Goal: Task Accomplishment & Management: Manage account settings

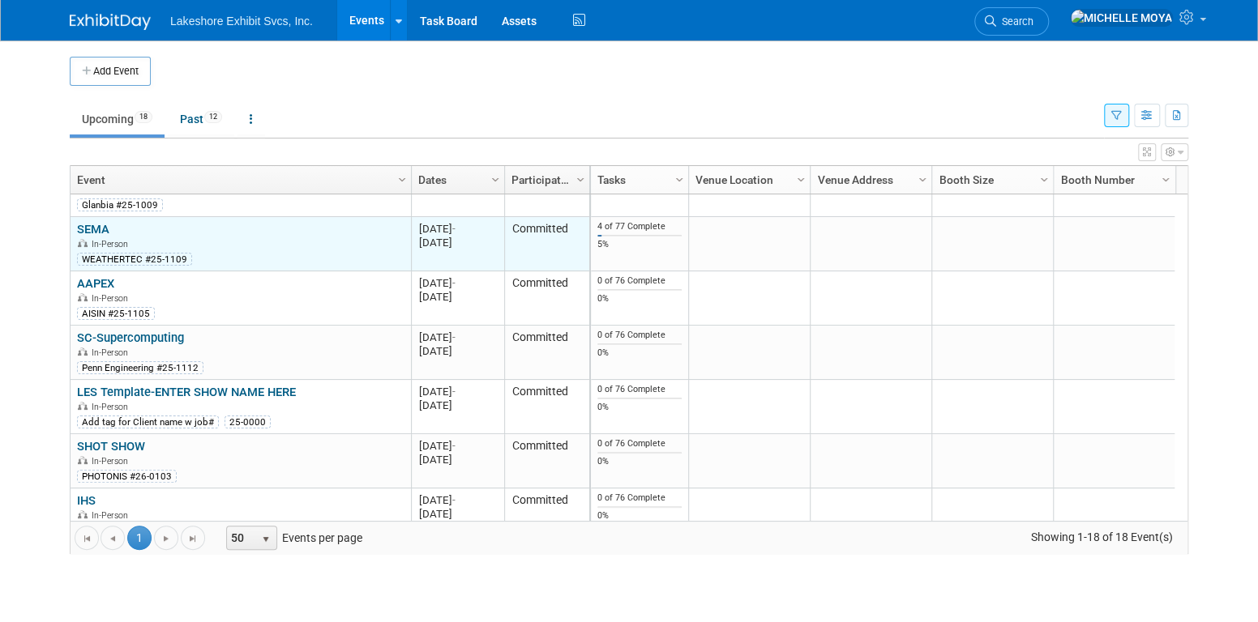
scroll to position [657, 0]
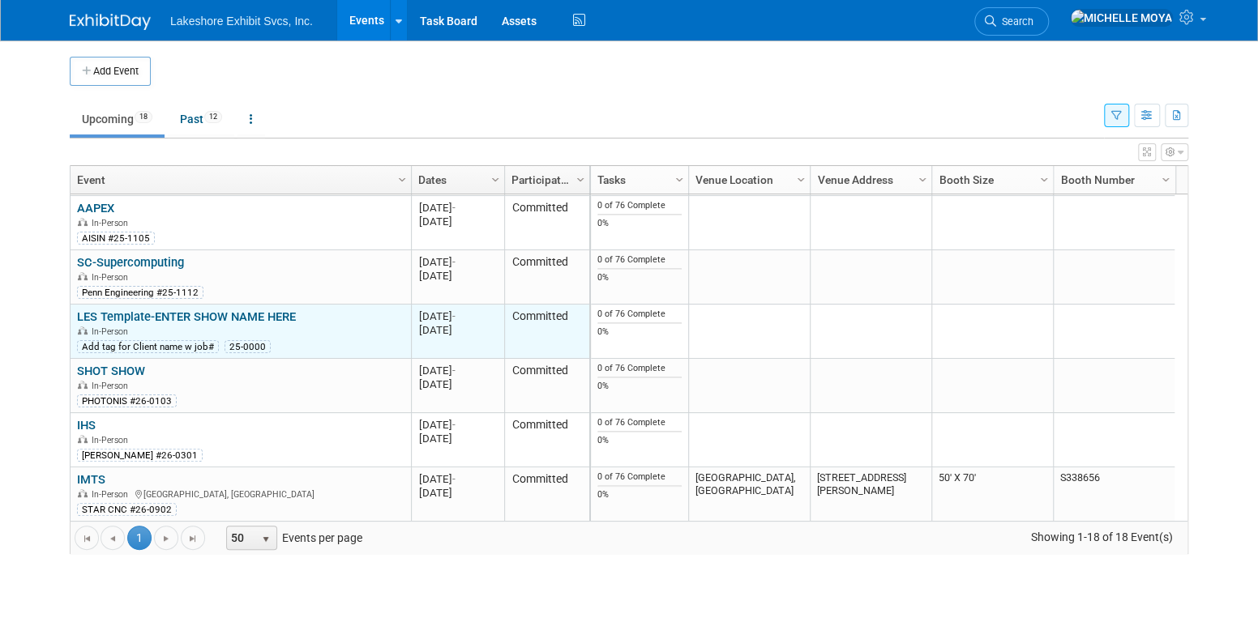
click at [193, 310] on link "LES Template-ENTER SHOW NAME HERE" at bounding box center [186, 317] width 219 height 15
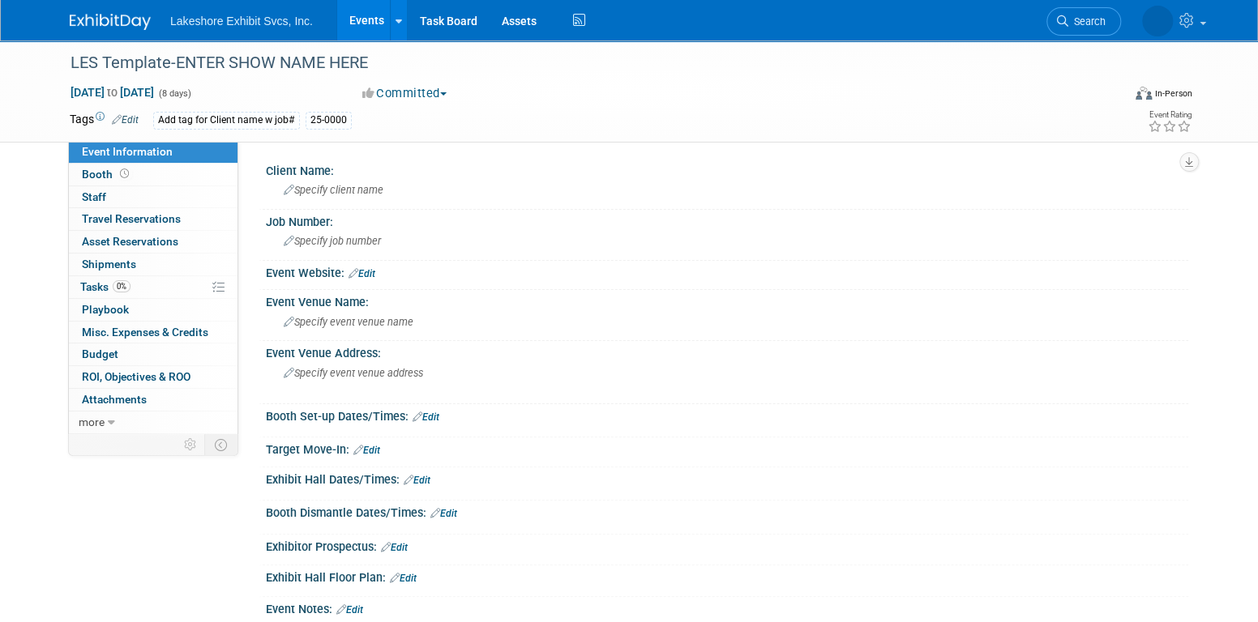
click at [134, 153] on span "Event Information" at bounding box center [127, 151] width 91 height 13
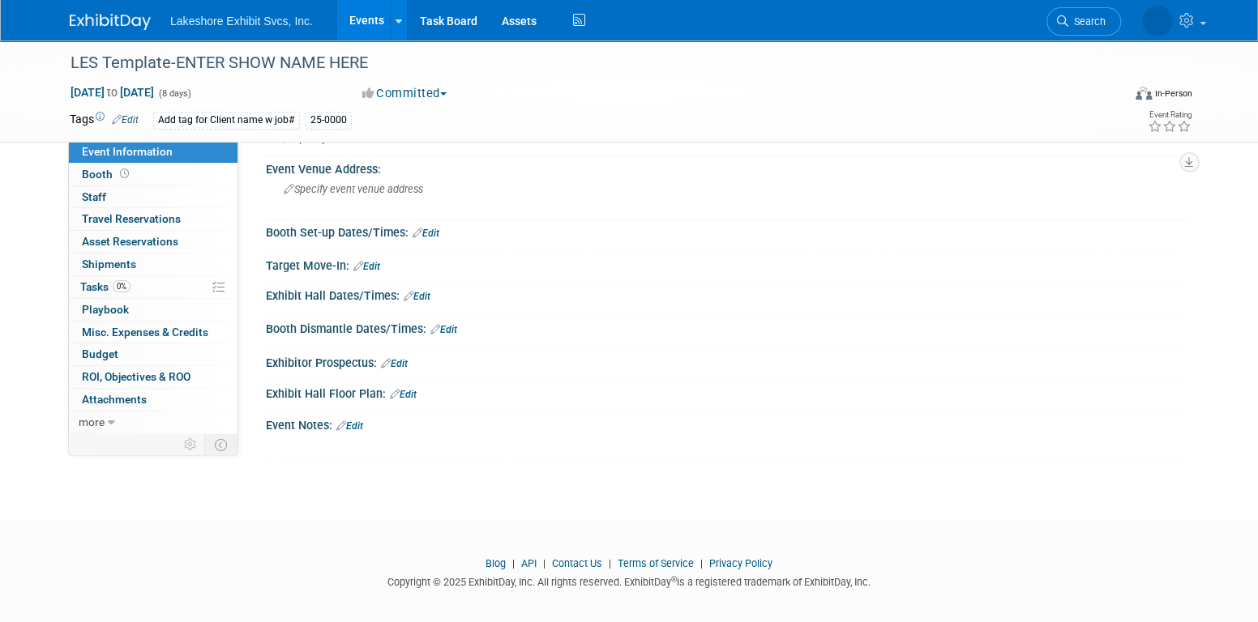
scroll to position [191, 0]
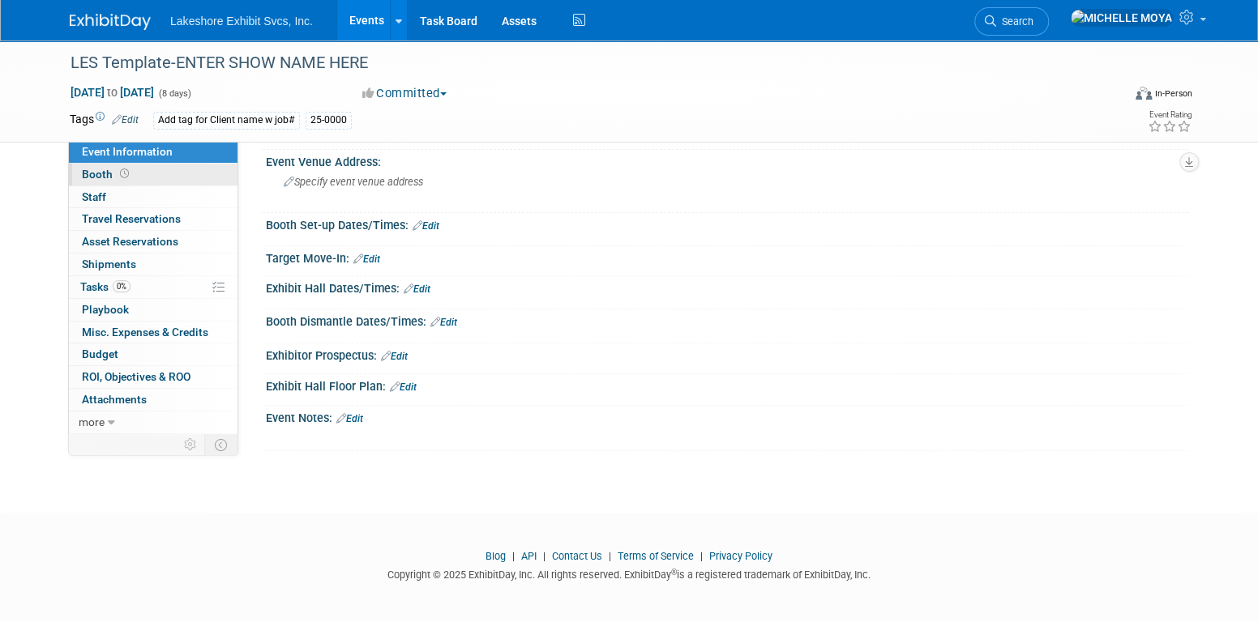
click at [159, 175] on link "Booth" at bounding box center [153, 175] width 169 height 22
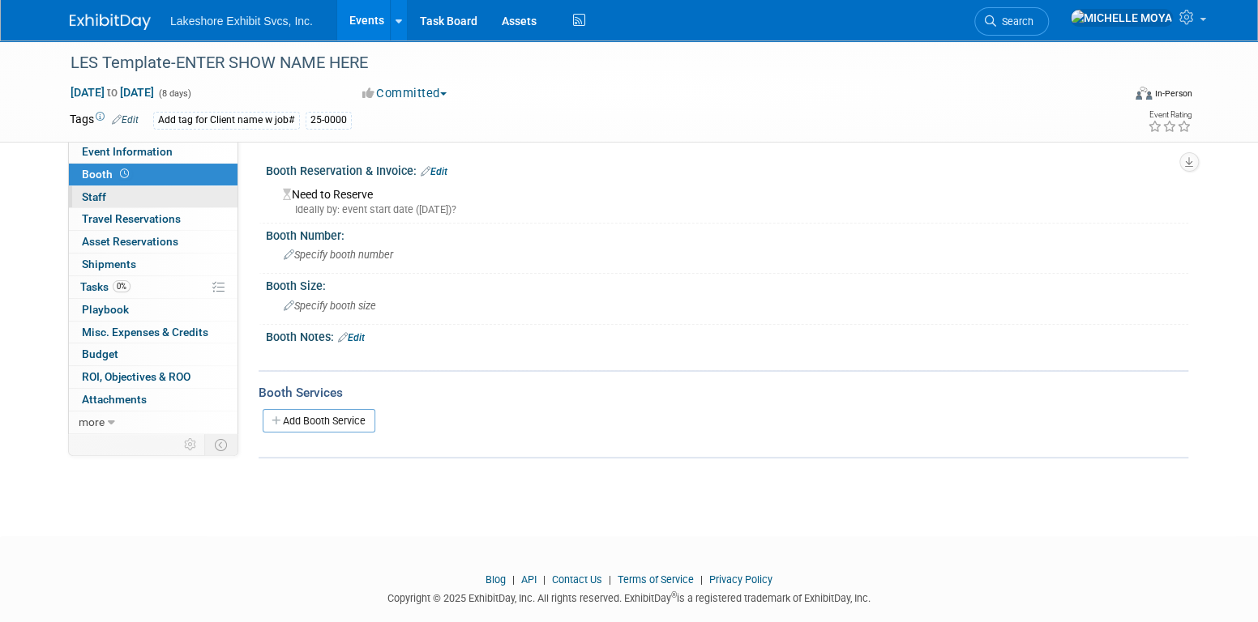
click at [150, 191] on link "0 Staff 0" at bounding box center [153, 197] width 169 height 22
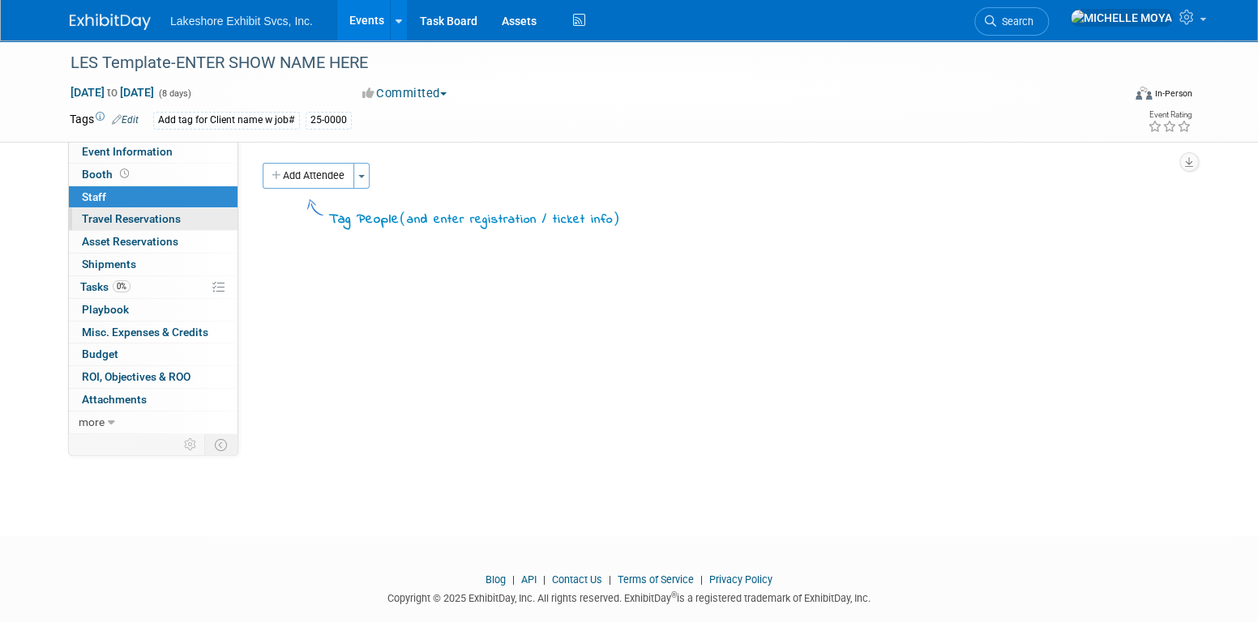
click at [157, 216] on span "Travel Reservations 0" at bounding box center [131, 218] width 99 height 13
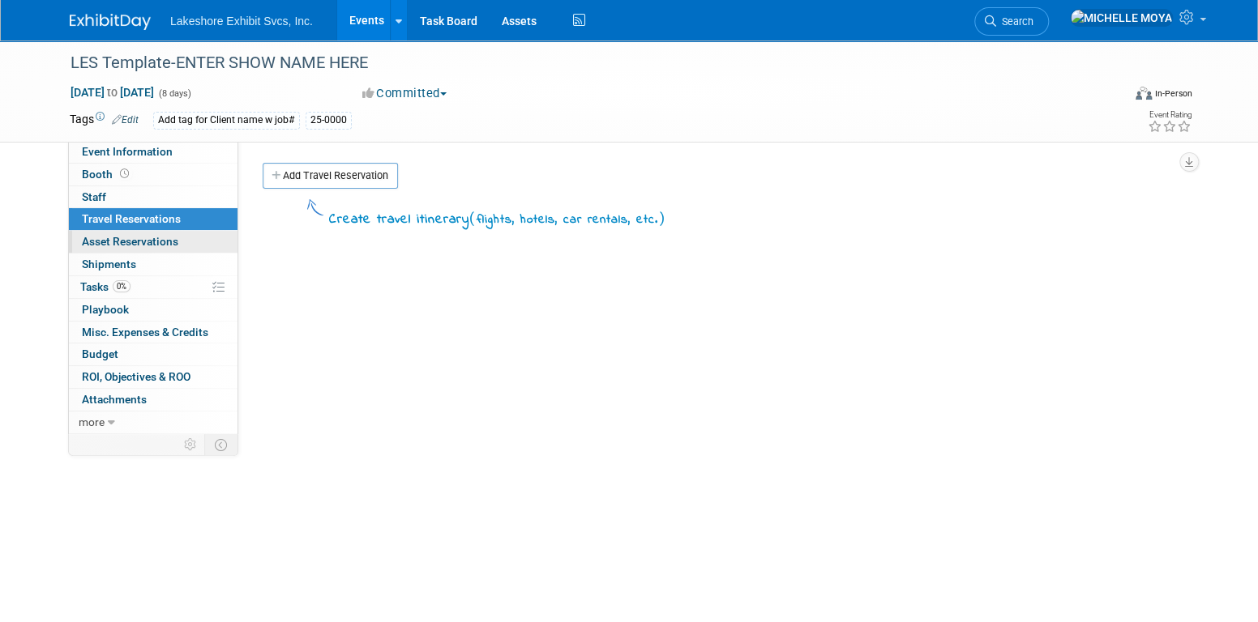
click at [159, 243] on span "Asset Reservations 0" at bounding box center [130, 241] width 96 height 13
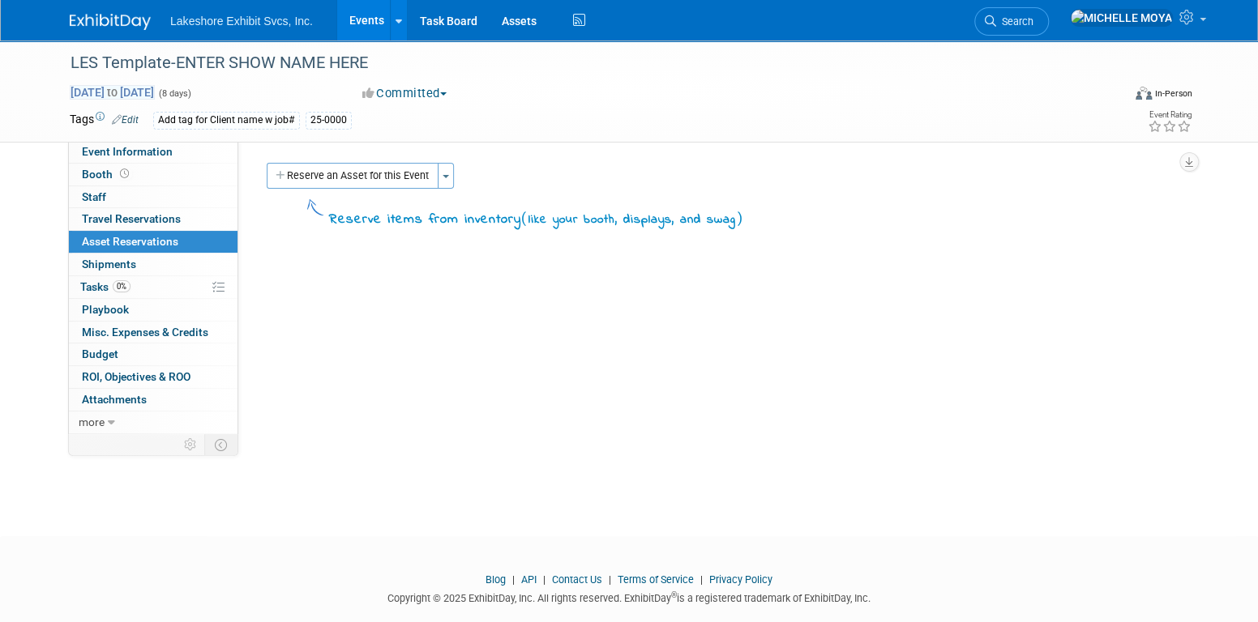
click at [120, 89] on span "to" at bounding box center [112, 92] width 15 height 13
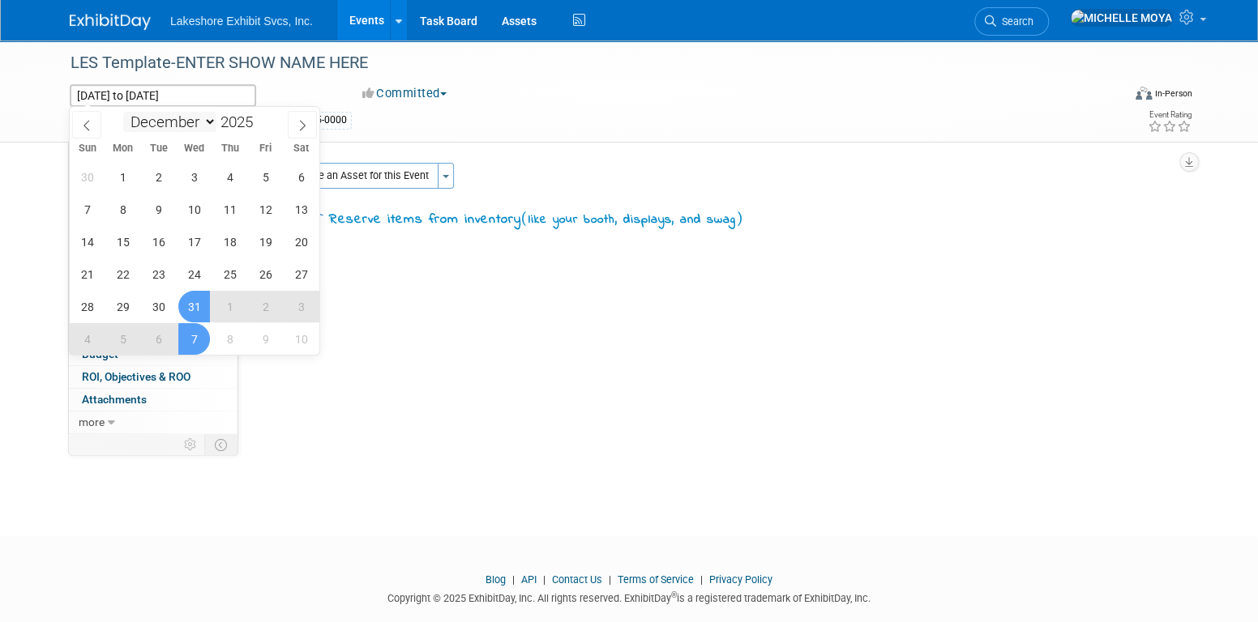
click at [206, 120] on select "January February March April May June July August September October November De…" at bounding box center [169, 122] width 93 height 20
select select "10"
click at [123, 112] on select "January February March April May June July August September October November De…" at bounding box center [169, 122] width 93 height 20
click at [192, 305] on span "26" at bounding box center [194, 307] width 32 height 32
type input "Nov 26, 2025"
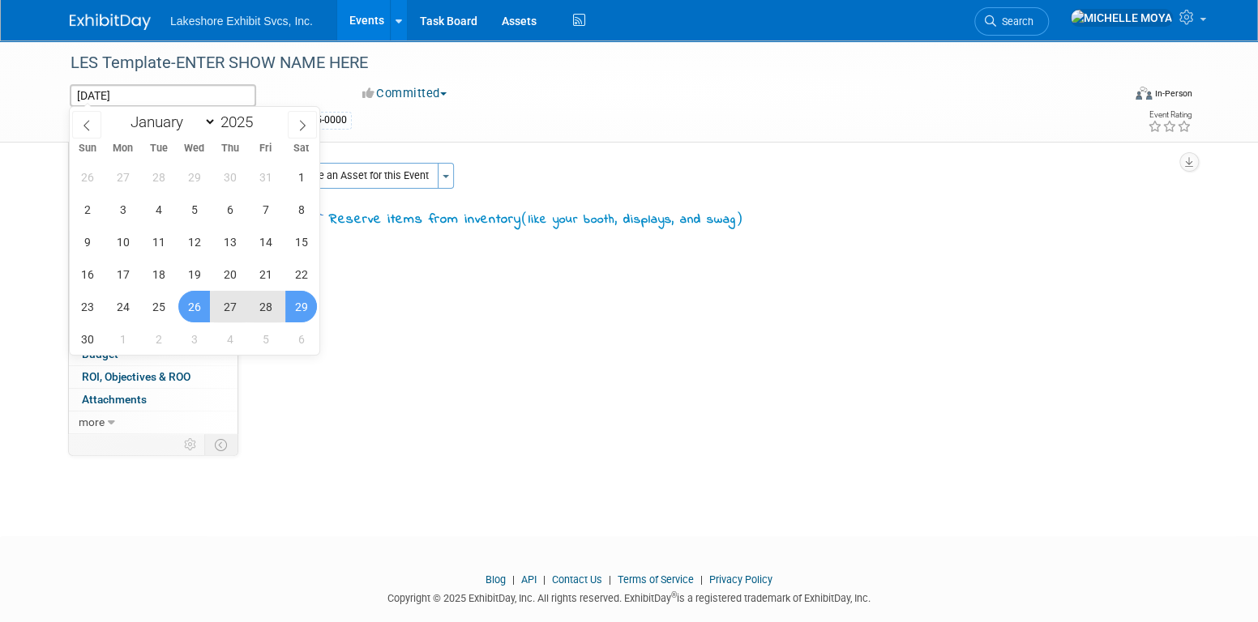
click at [307, 301] on span "29" at bounding box center [301, 307] width 32 height 32
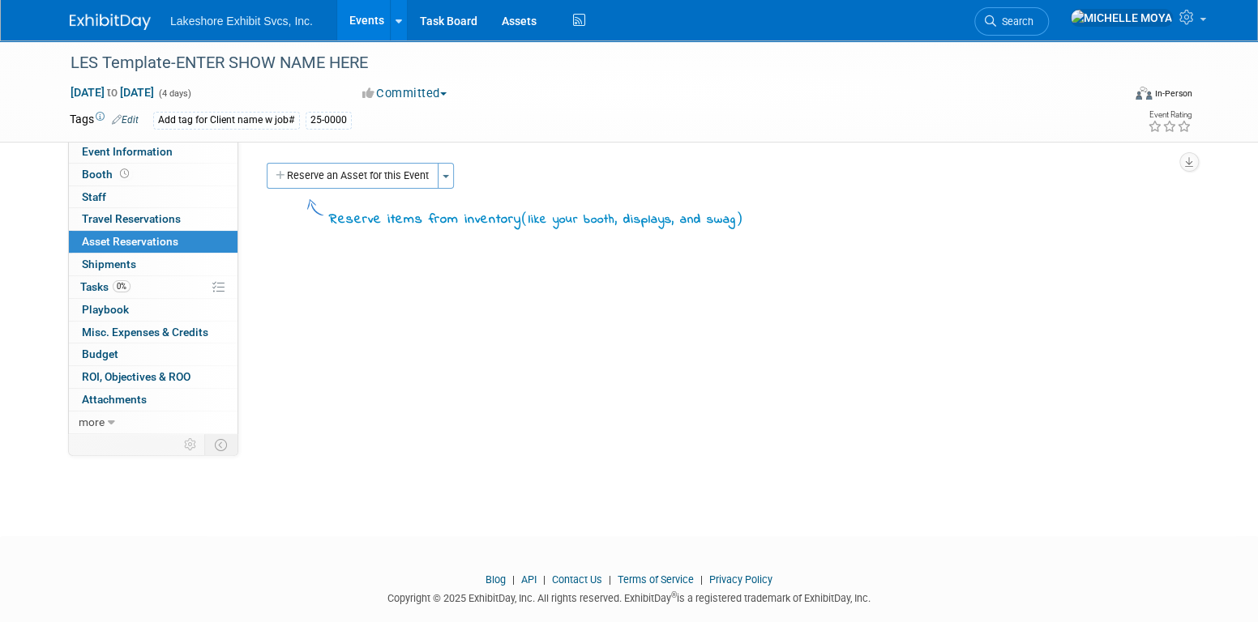
click at [362, 21] on link "Events" at bounding box center [366, 20] width 59 height 41
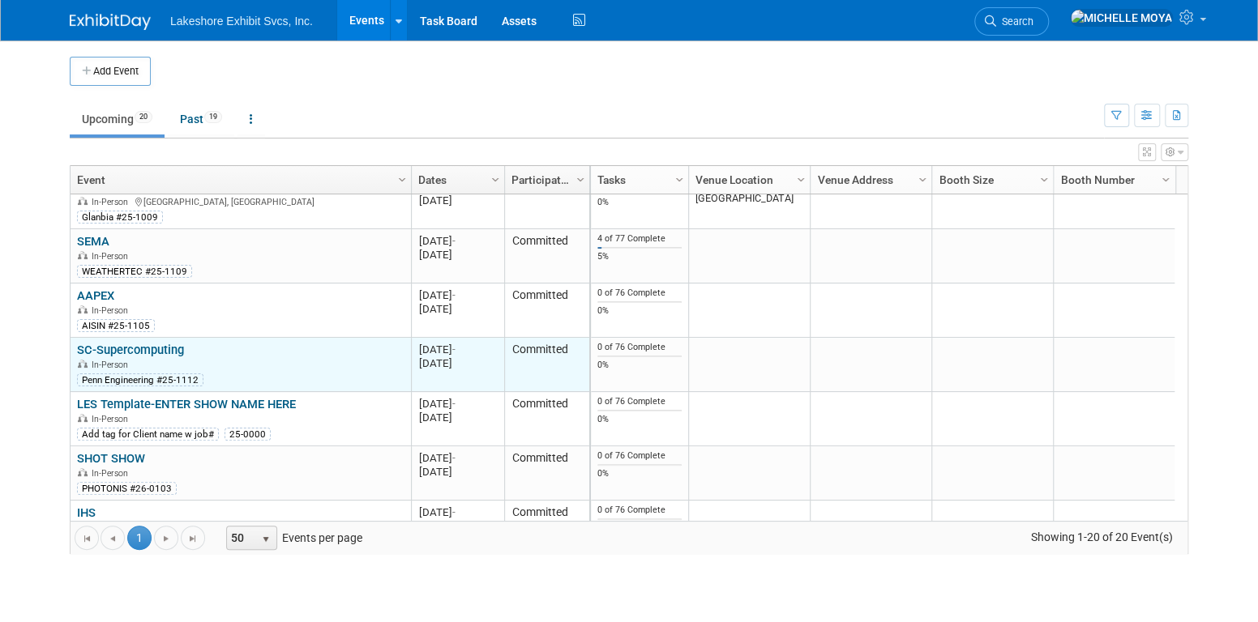
scroll to position [766, 0]
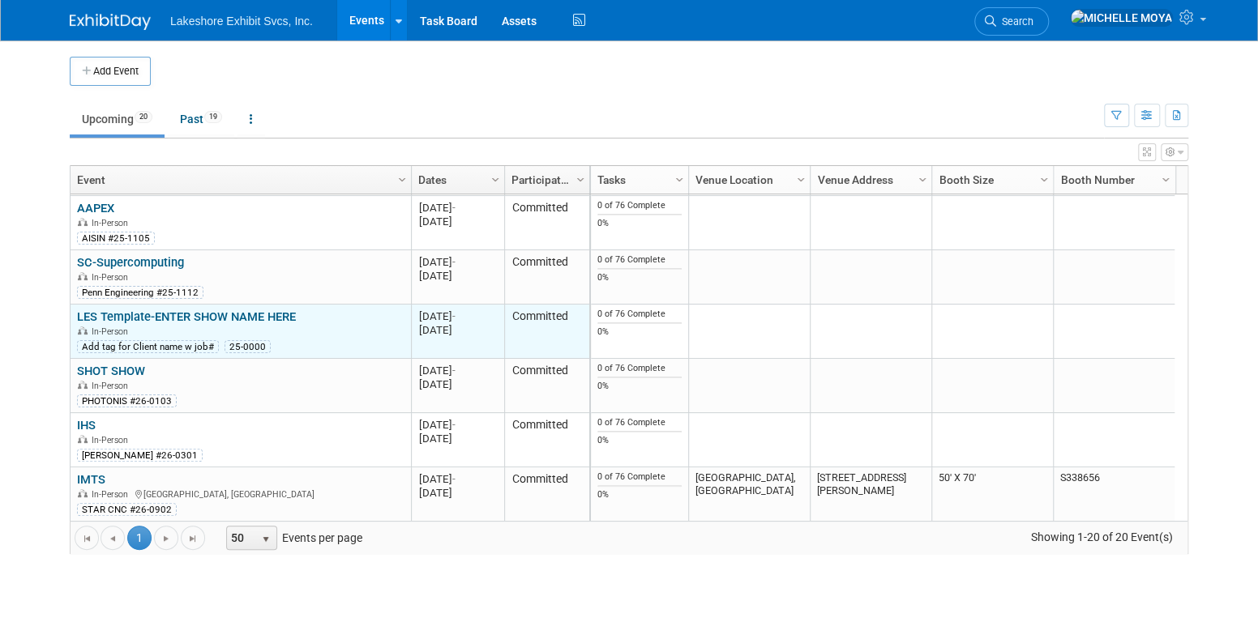
click at [188, 310] on link "LES Template-ENTER SHOW NAME HERE" at bounding box center [186, 317] width 219 height 15
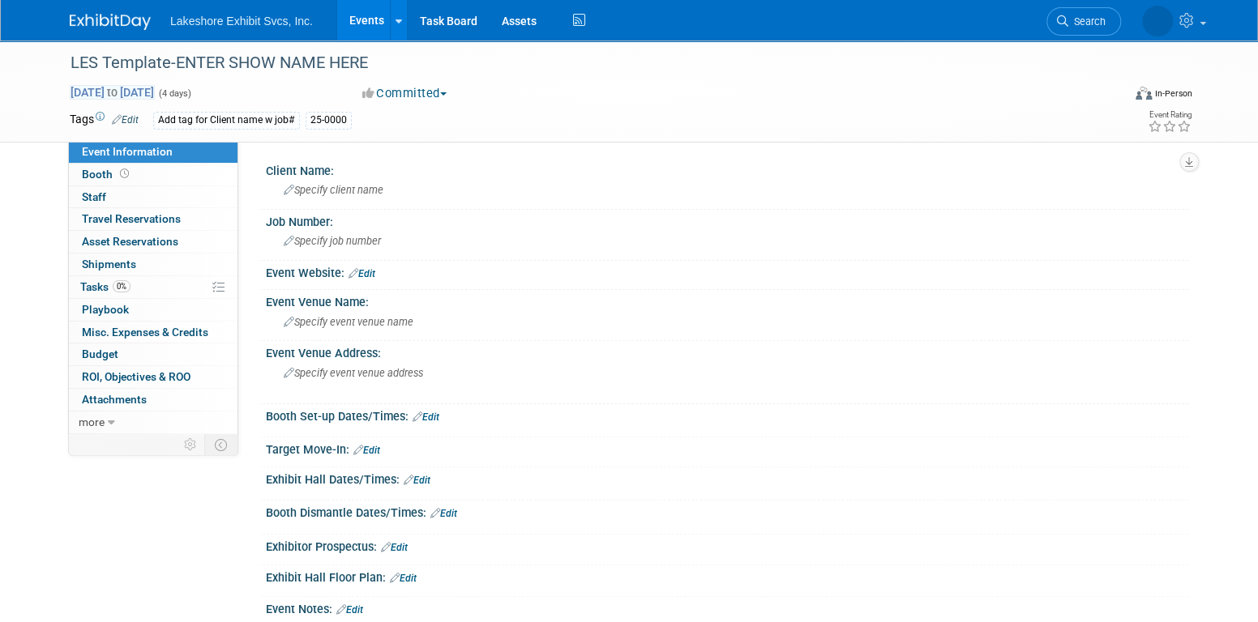
click at [155, 87] on span "Nov 26, 2025 to Nov 29, 2025" at bounding box center [112, 92] width 85 height 15
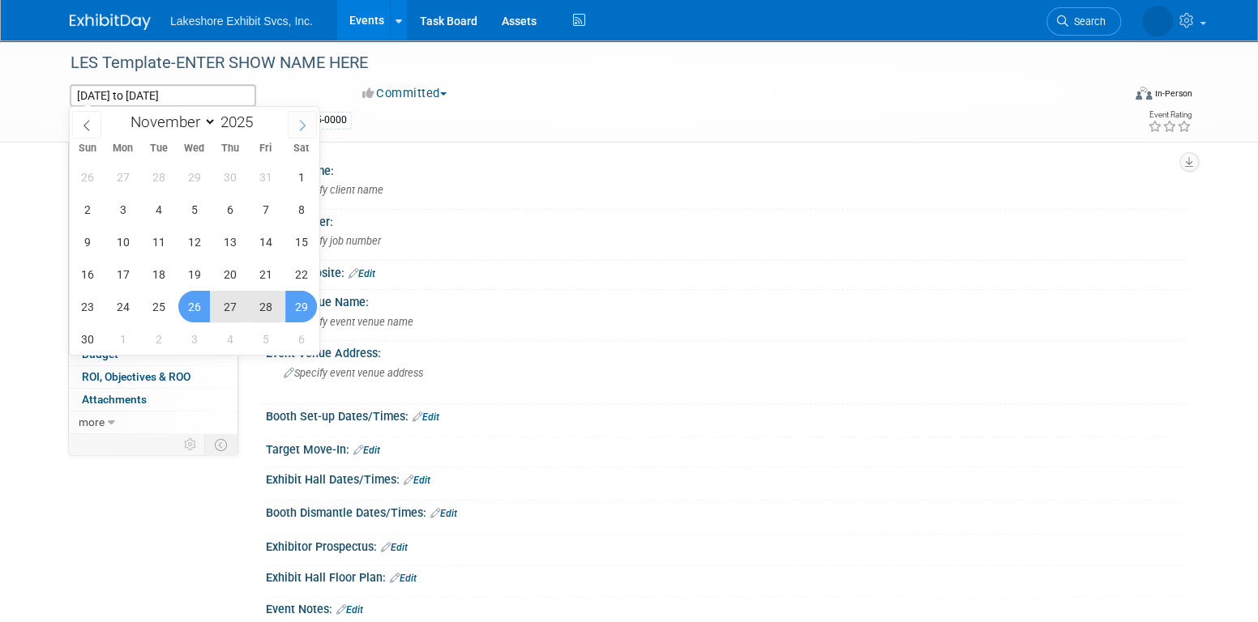
click at [301, 120] on icon at bounding box center [302, 125] width 11 height 11
click at [94, 126] on span at bounding box center [86, 125] width 29 height 28
select select "10"
click at [260, 114] on span at bounding box center [259, 118] width 11 height 10
click at [771, 102] on div "Nov 26, 2025 to Nov 29, 2025 (4 days) Nov 26, 2025 to Nov 29, 2025 Committed Co…" at bounding box center [631, 96] width 1147 height 24
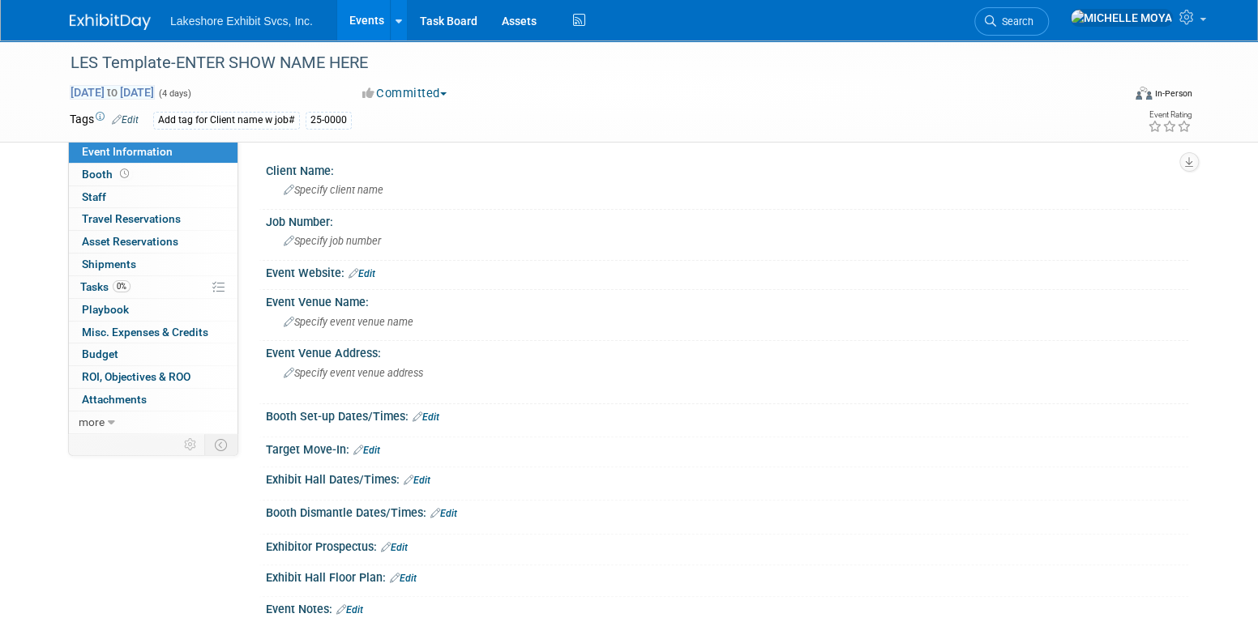
click at [155, 91] on span "Nov 26, 2025 to Nov 29, 2025" at bounding box center [112, 92] width 85 height 15
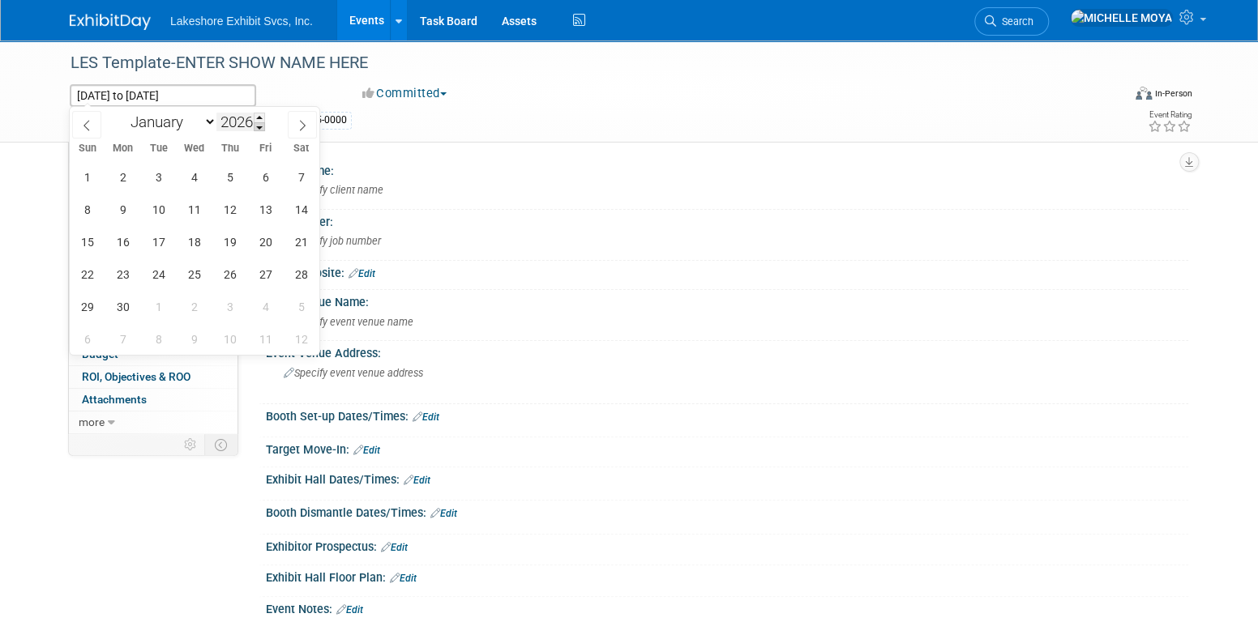
click at [261, 126] on span at bounding box center [259, 127] width 11 height 10
click at [261, 113] on span at bounding box center [259, 118] width 11 height 10
type input "2026"
click at [164, 267] on span "24" at bounding box center [159, 274] width 32 height 32
type input "Nov 24, 2026"
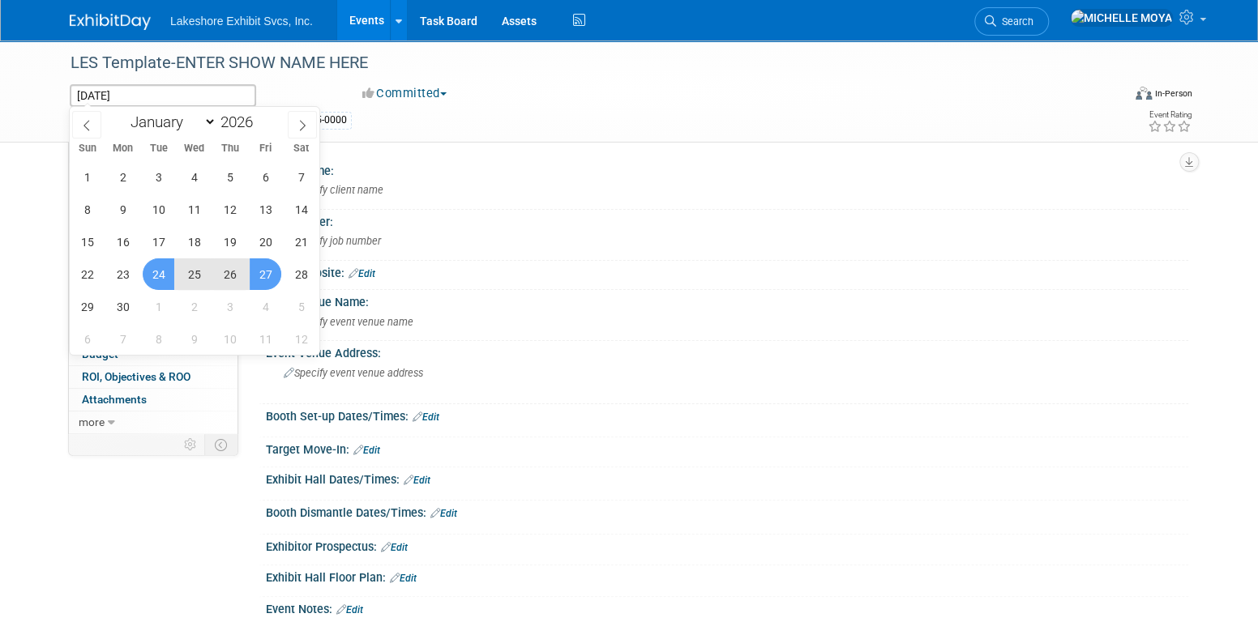
click at [265, 278] on span "27" at bounding box center [266, 274] width 32 height 32
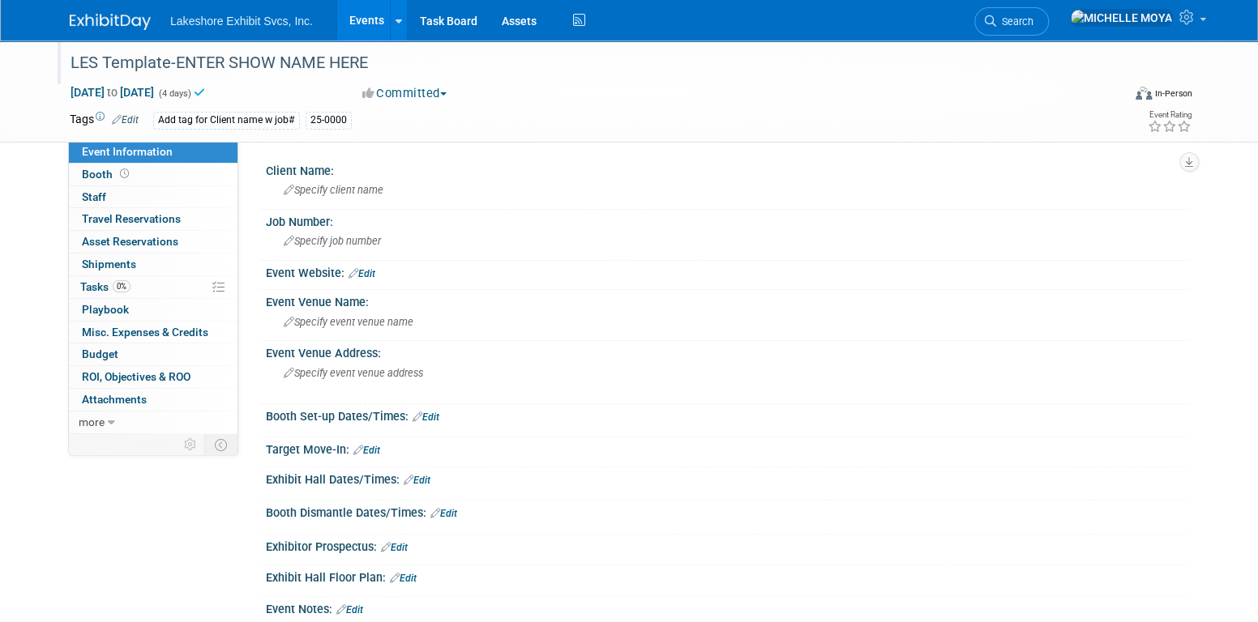
click at [638, 79] on div "LES Template-ENTER SHOW NAME HERE" at bounding box center [583, 63] width 1051 height 44
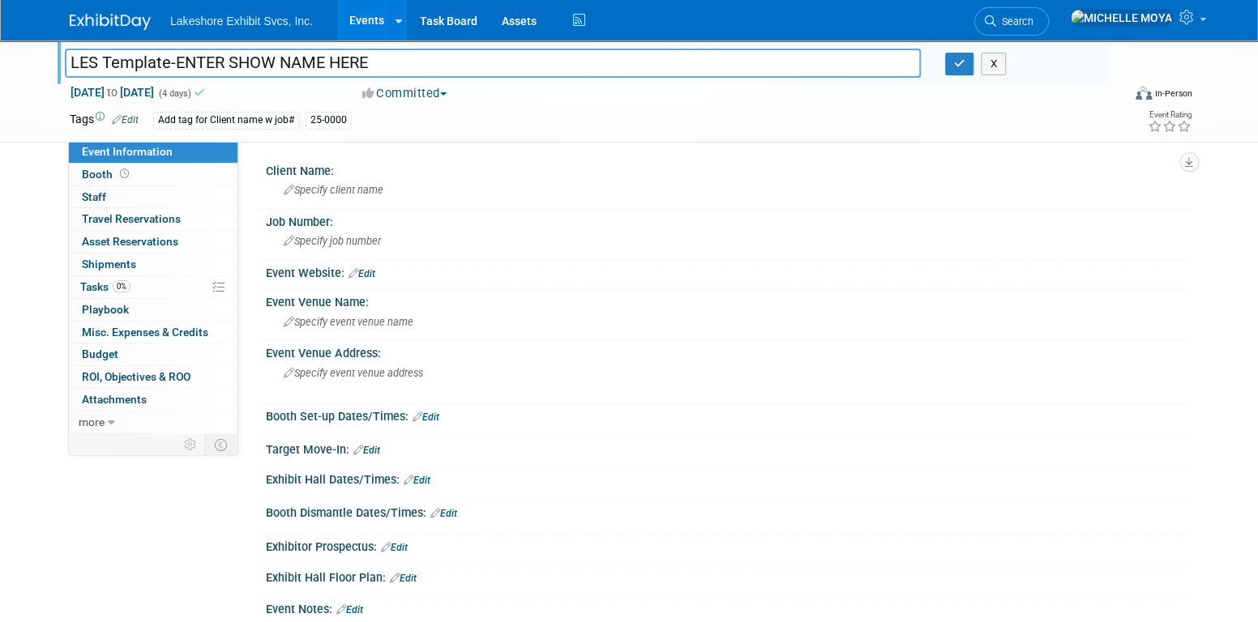
click at [378, 13] on link "Events" at bounding box center [366, 20] width 59 height 41
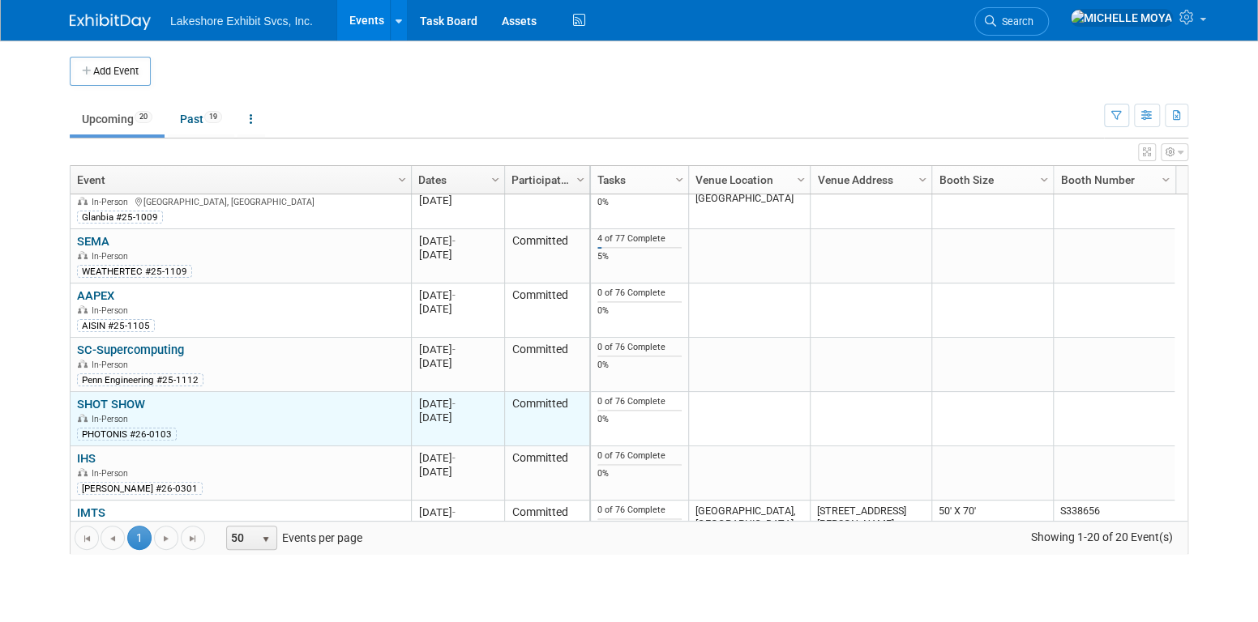
scroll to position [766, 0]
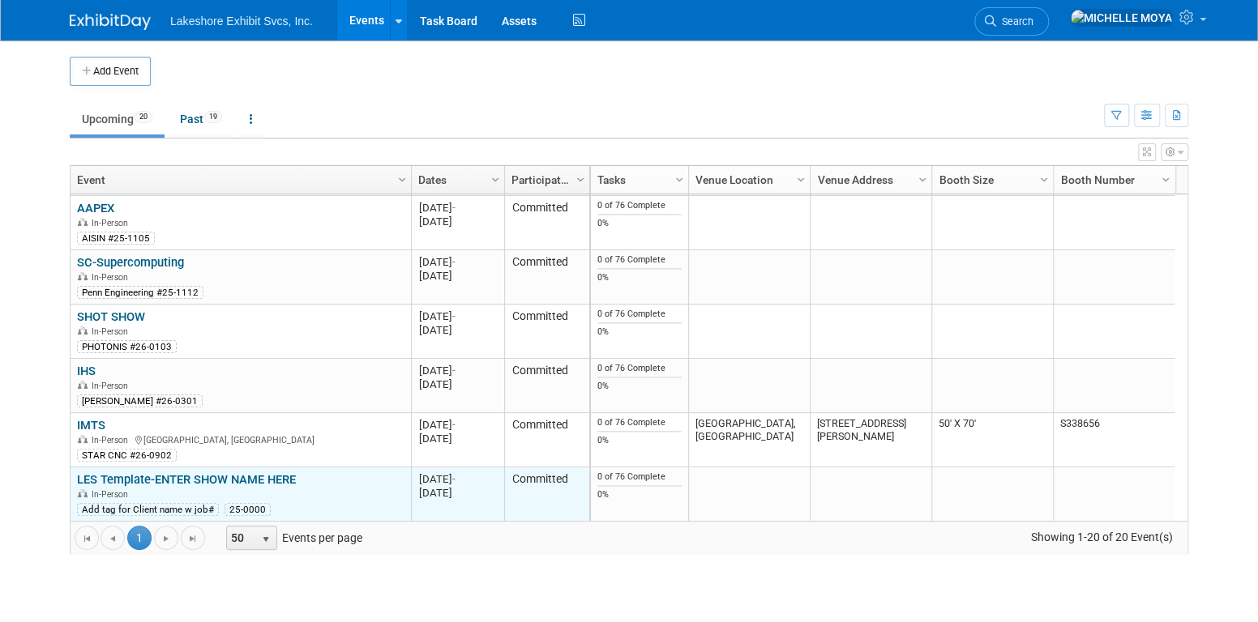
click at [187, 472] on link "LES Template-ENTER SHOW NAME HERE" at bounding box center [186, 479] width 219 height 15
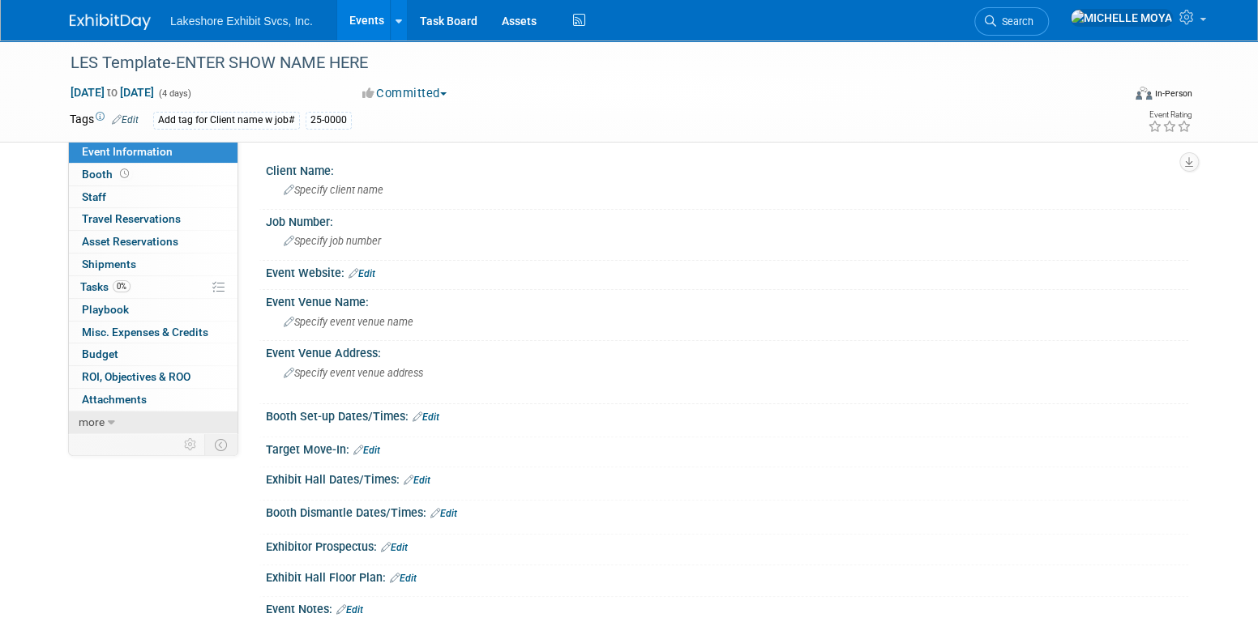
click at [114, 418] on link "more" at bounding box center [153, 423] width 169 height 22
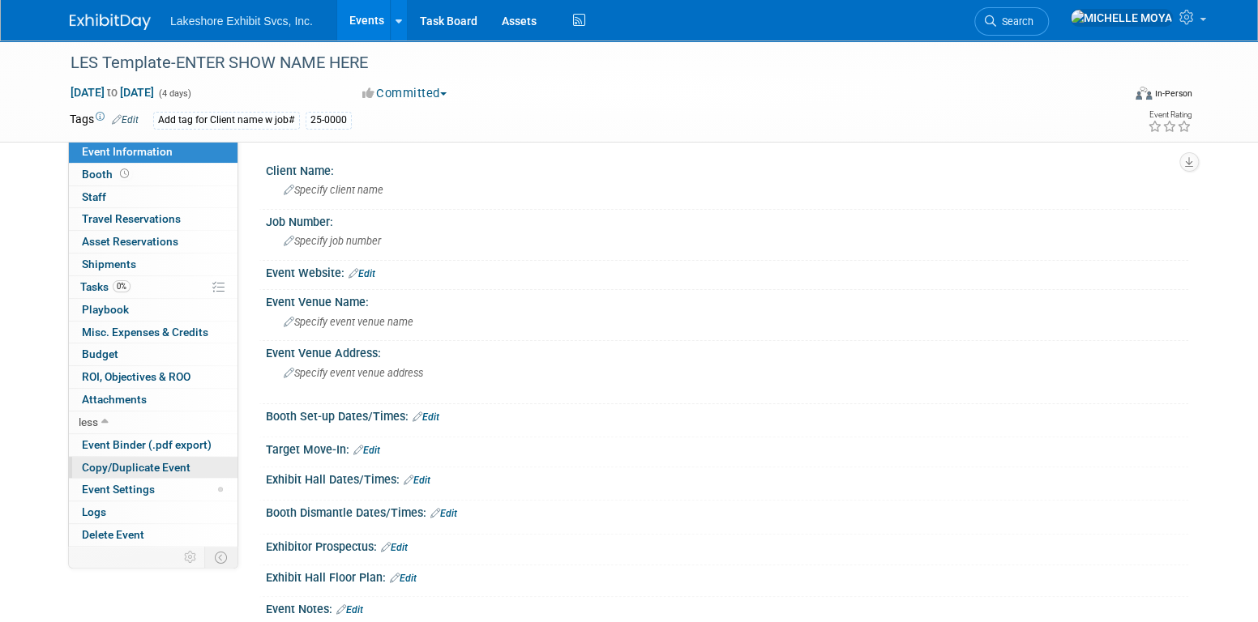
click at [131, 467] on span "Copy/Duplicate Event" at bounding box center [136, 467] width 109 height 13
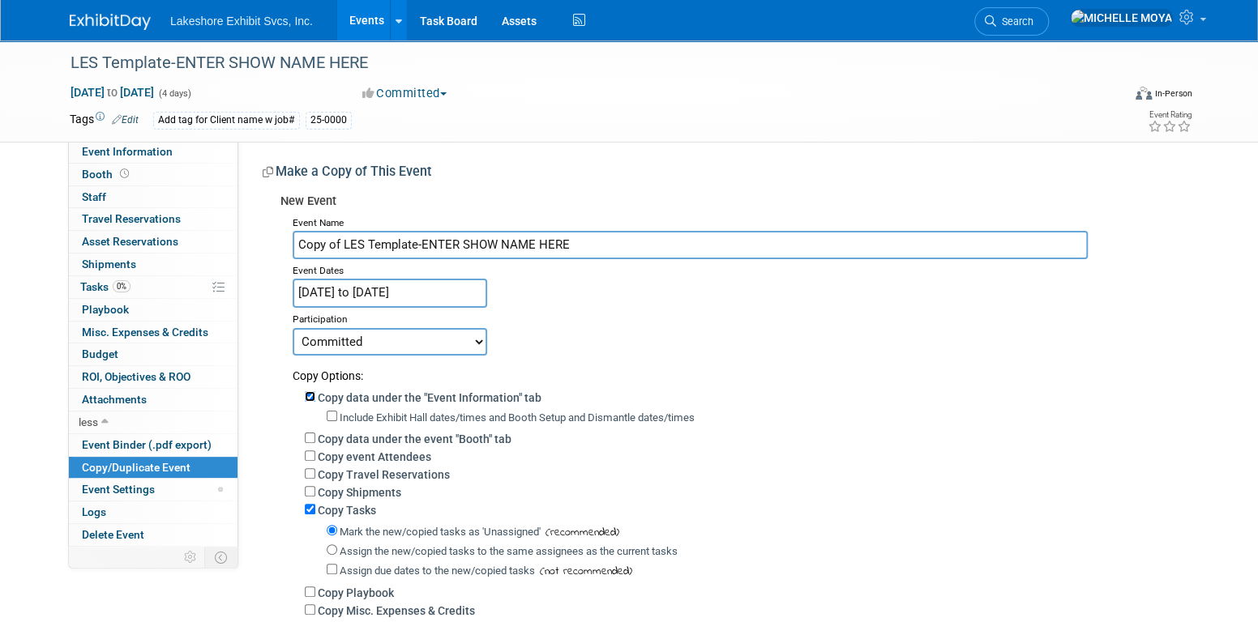
click at [314, 392] on input "Copy data under the "Event Information" tab" at bounding box center [310, 396] width 11 height 11
checkbox input "false"
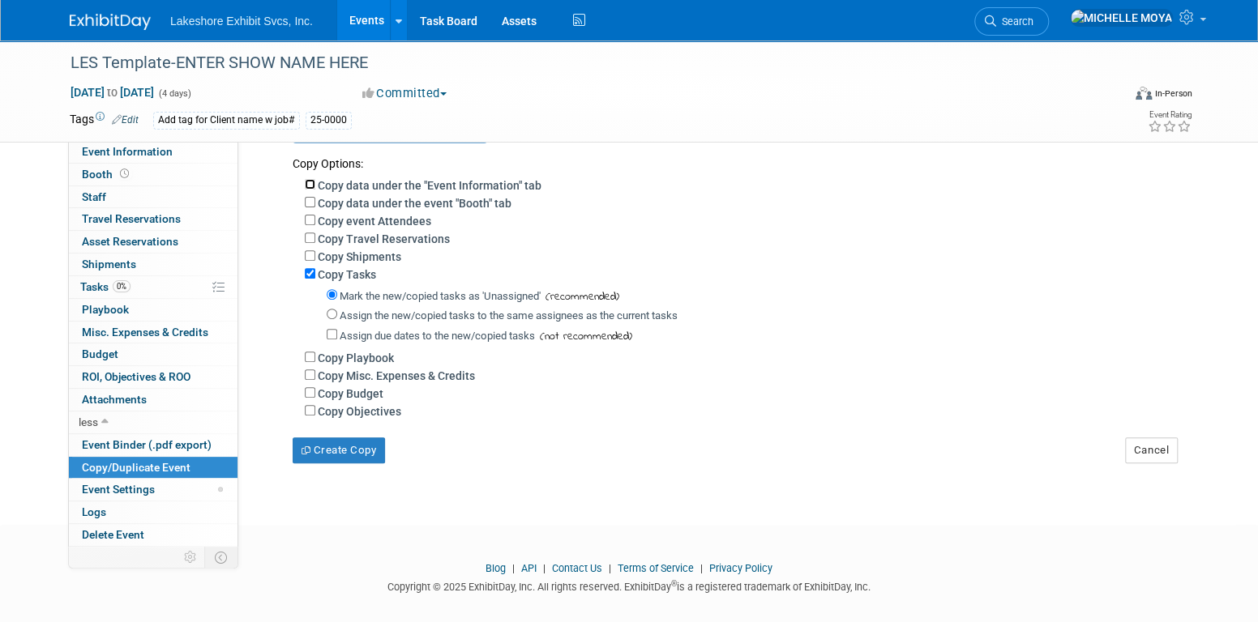
scroll to position [227, 0]
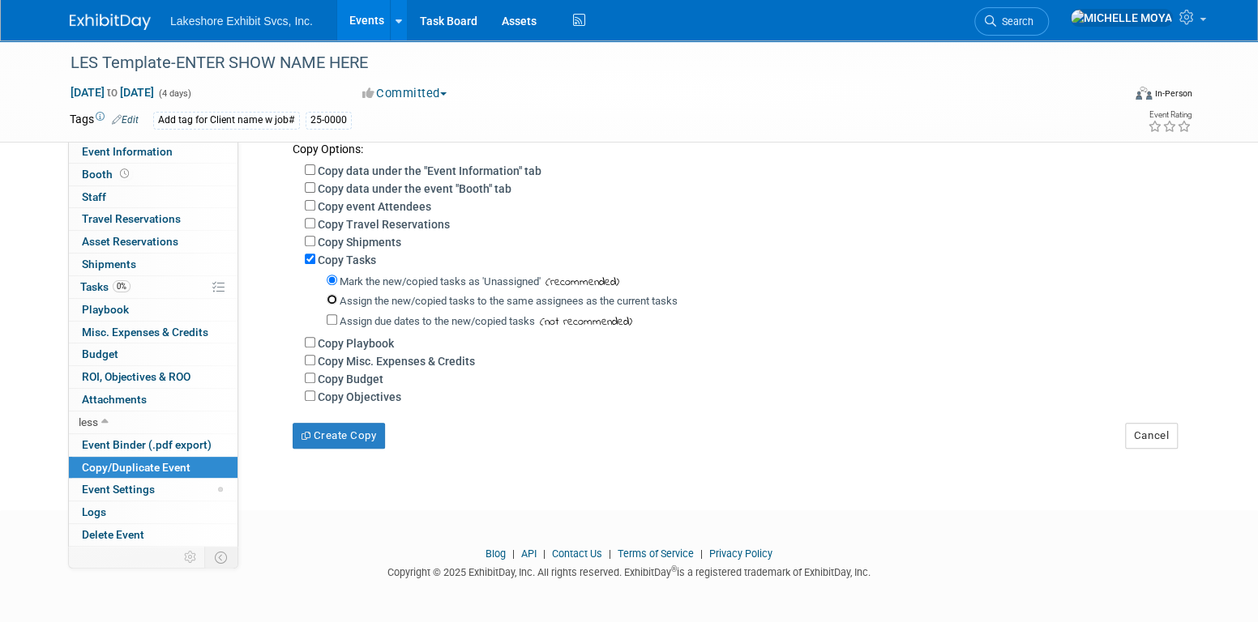
click at [331, 295] on input "Assign the new/copied tasks to the same assignees as the current tasks" at bounding box center [332, 299] width 11 height 11
radio input "true"
click at [348, 432] on button "Create Copy" at bounding box center [339, 436] width 92 height 26
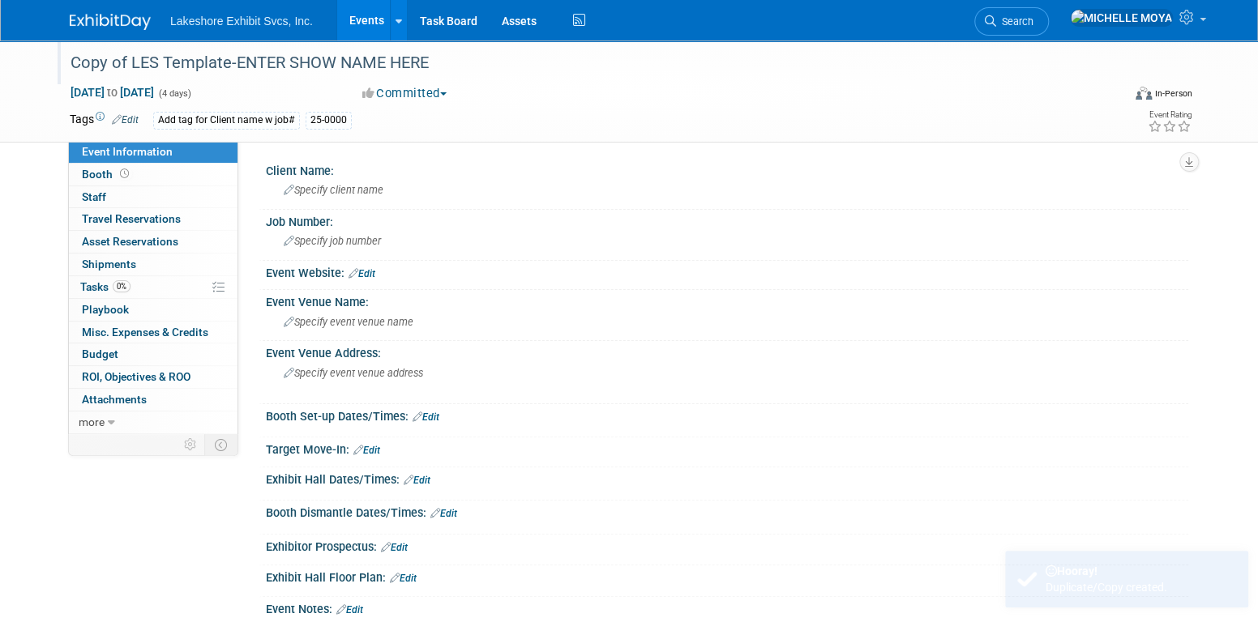
click at [428, 57] on div "Copy of LES Template-ENTER SHOW NAME HERE" at bounding box center [581, 63] width 1032 height 29
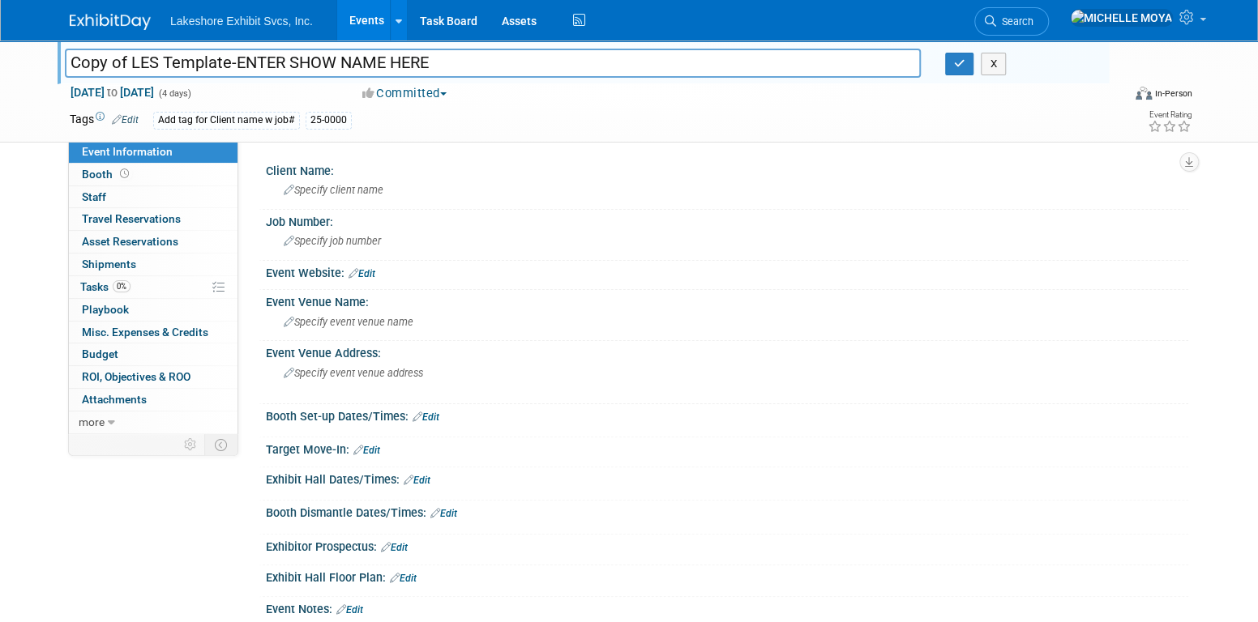
drag, startPoint x: 398, startPoint y: 62, endPoint x: 26, endPoint y: 57, distance: 372.0
click at [19, 63] on div "Copy of LES Template-ENTER SHOW NAME HERE Copy of LES Template-ENTER SHOW NAME …" at bounding box center [629, 92] width 1258 height 102
type input "ISSA"
click at [137, 114] on link "Edit" at bounding box center [125, 119] width 27 height 11
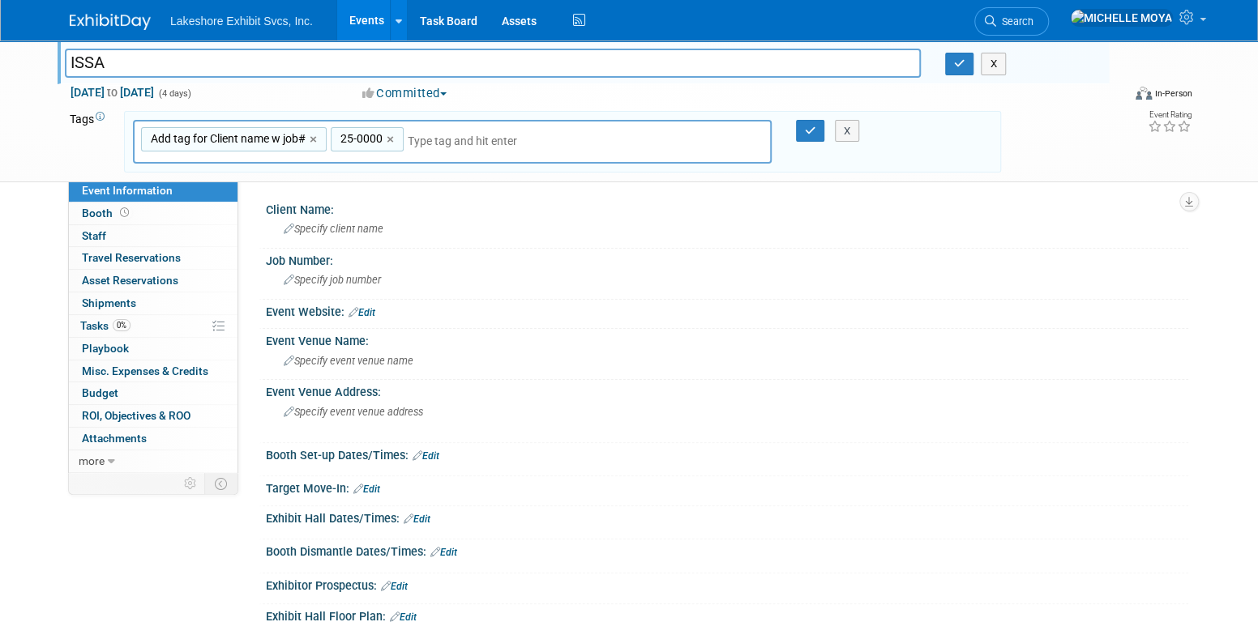
click at [391, 136] on link "×" at bounding box center [392, 139] width 11 height 19
type input "Add tag for Client name w job#"
click at [313, 139] on link "×" at bounding box center [315, 139] width 11 height 19
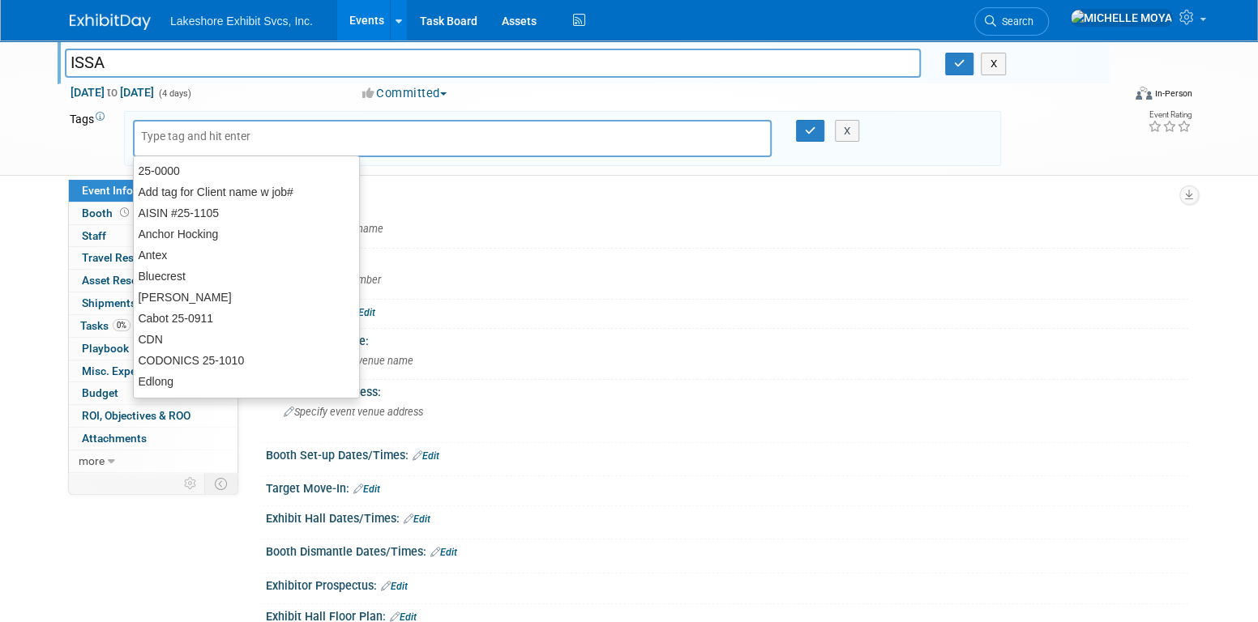
click at [313, 138] on input "text" at bounding box center [254, 136] width 227 height 16
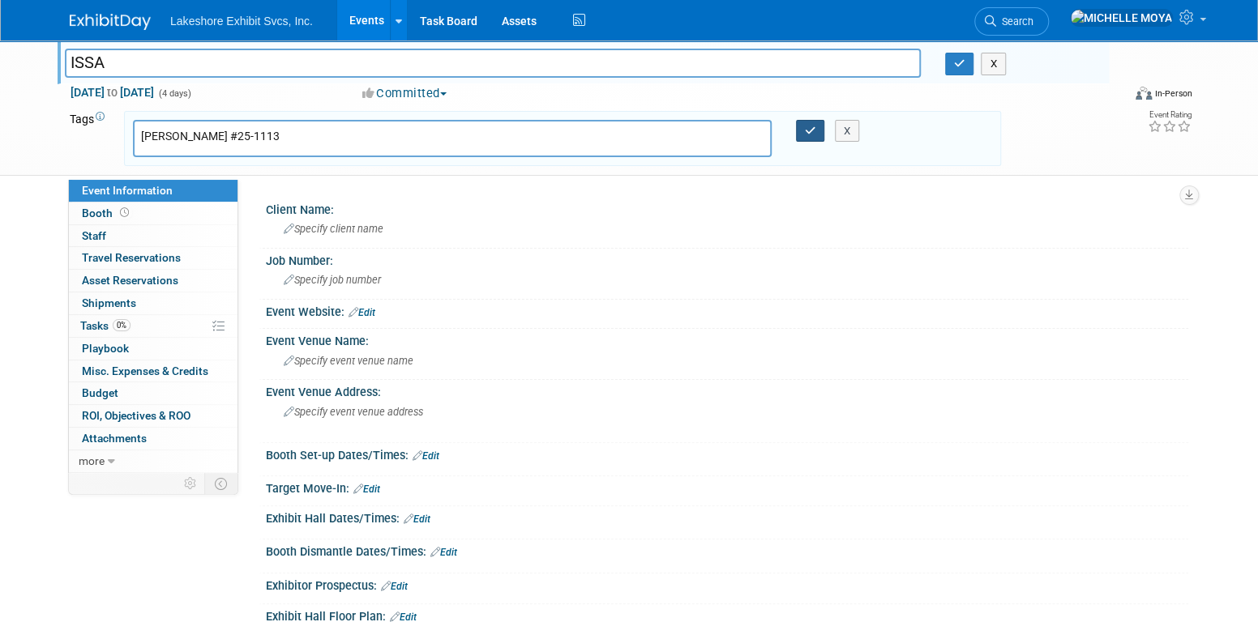
type input "[PERSON_NAME] #25-1113"
click at [807, 122] on button "button" at bounding box center [810, 131] width 29 height 23
type input "[PERSON_NAME] #25-1113"
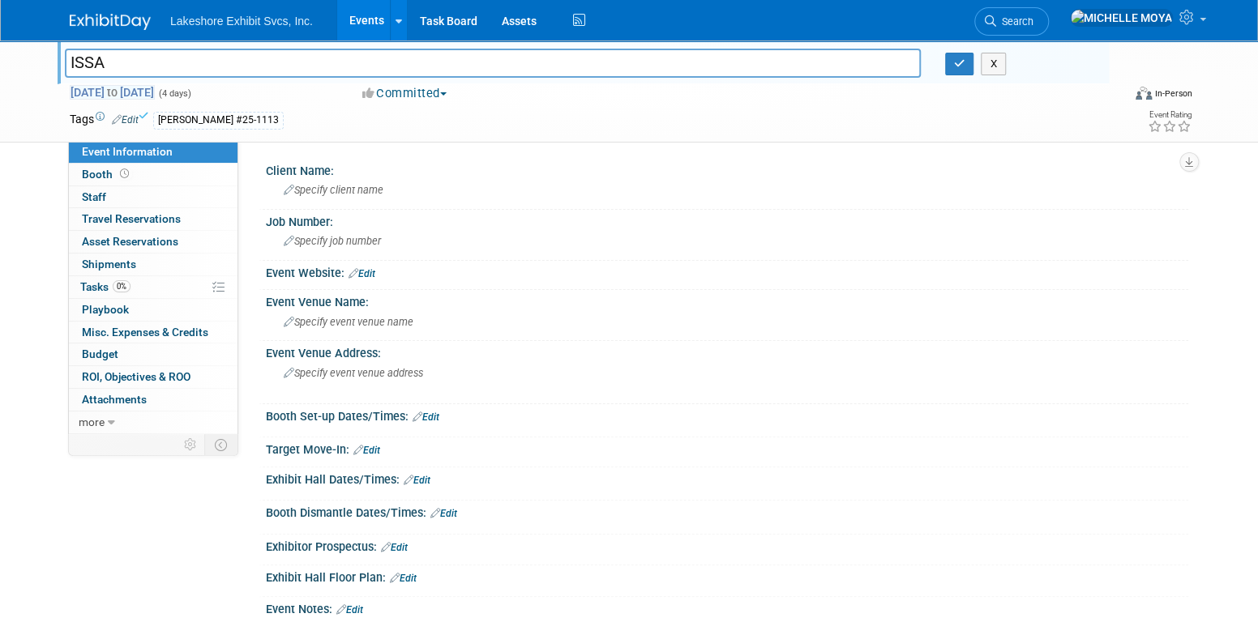
click at [155, 91] on span "Nov 24, 2026 to Nov 27, 2026" at bounding box center [112, 92] width 85 height 15
select select "10"
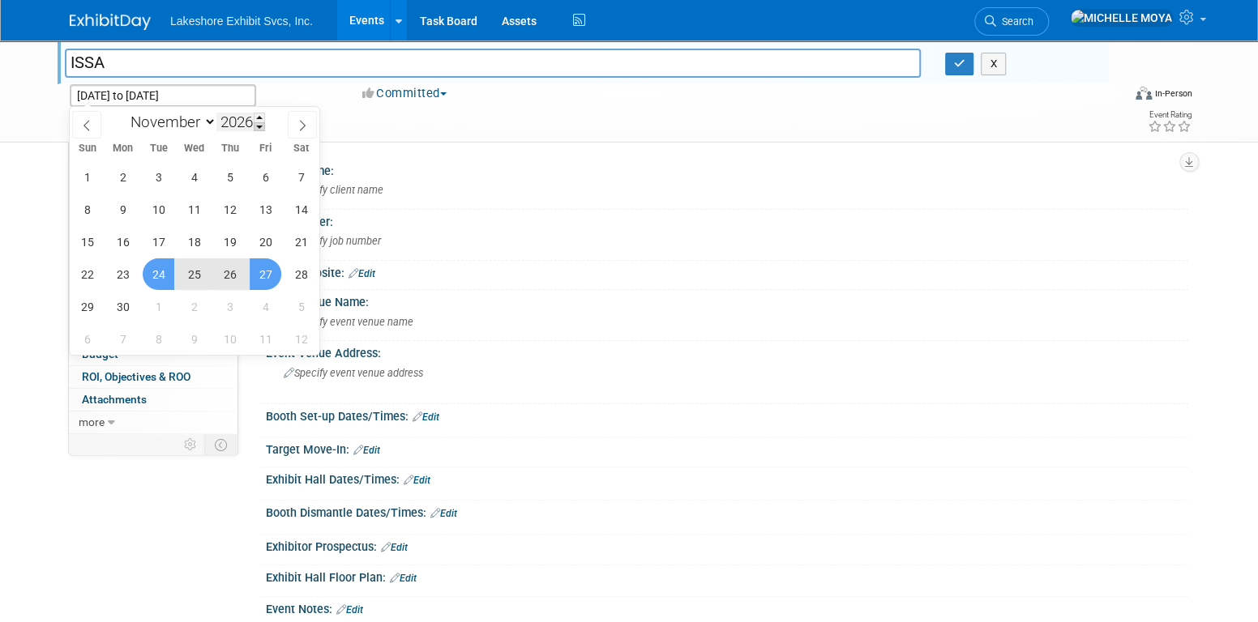
click at [258, 127] on span at bounding box center [259, 127] width 11 height 10
type input "2025"
click at [124, 230] on span "10" at bounding box center [123, 242] width 32 height 32
type input "[DATE]"
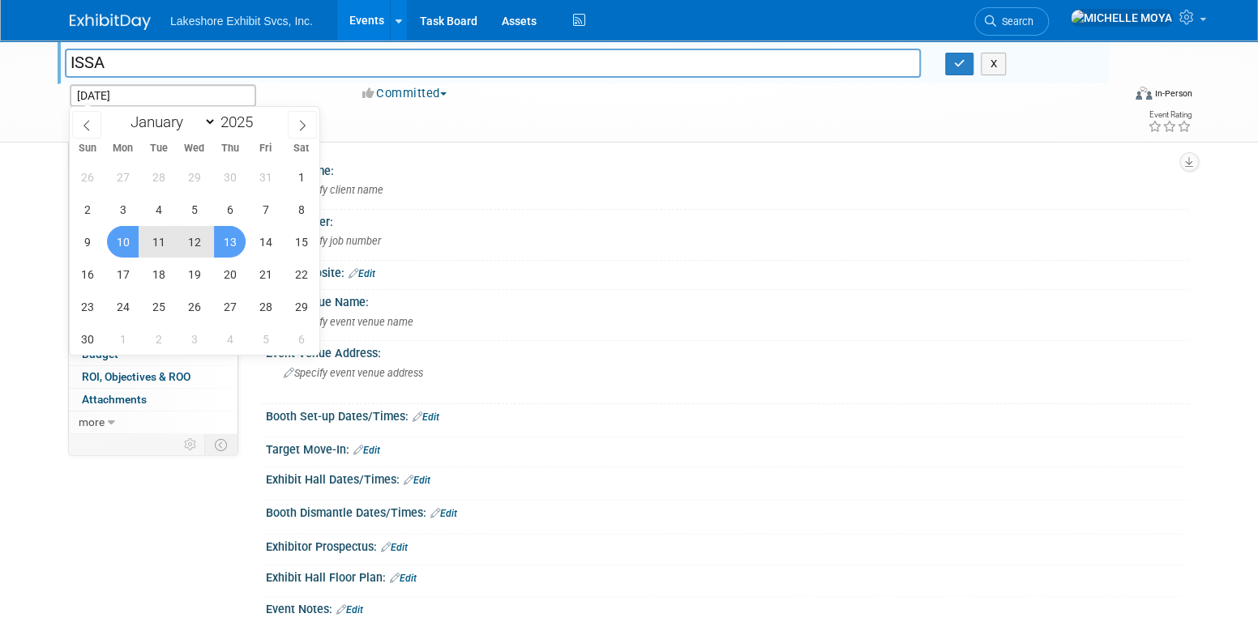
click at [220, 237] on span "13" at bounding box center [230, 242] width 32 height 32
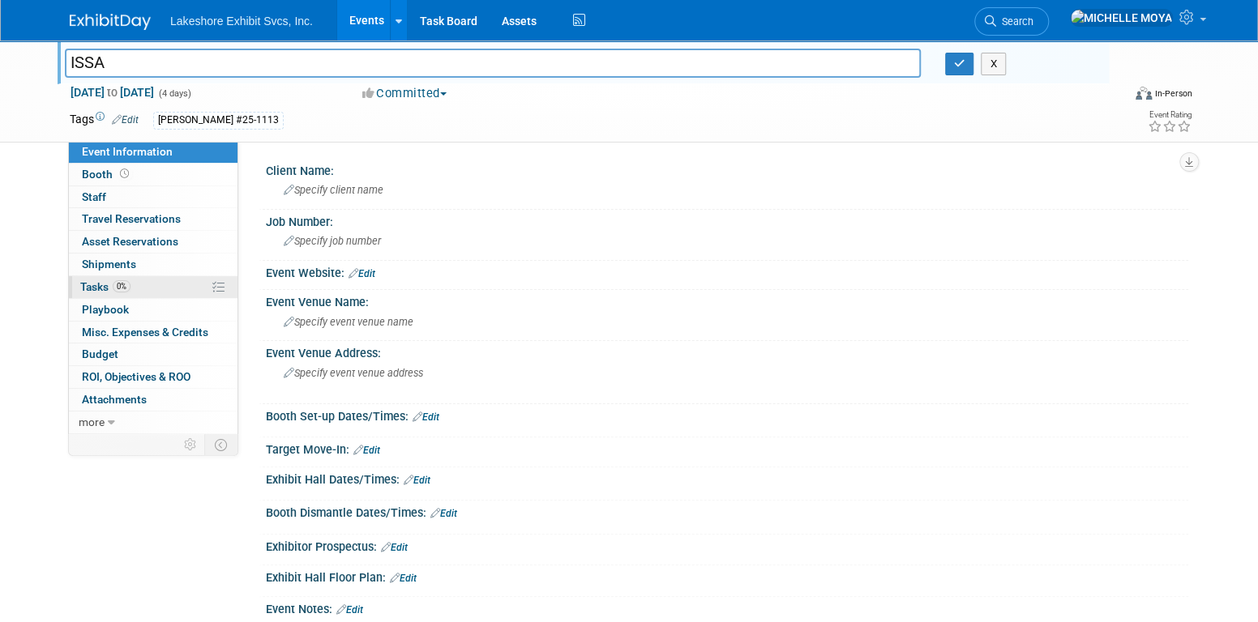
click at [168, 285] on link "0% Tasks 0%" at bounding box center [153, 287] width 169 height 22
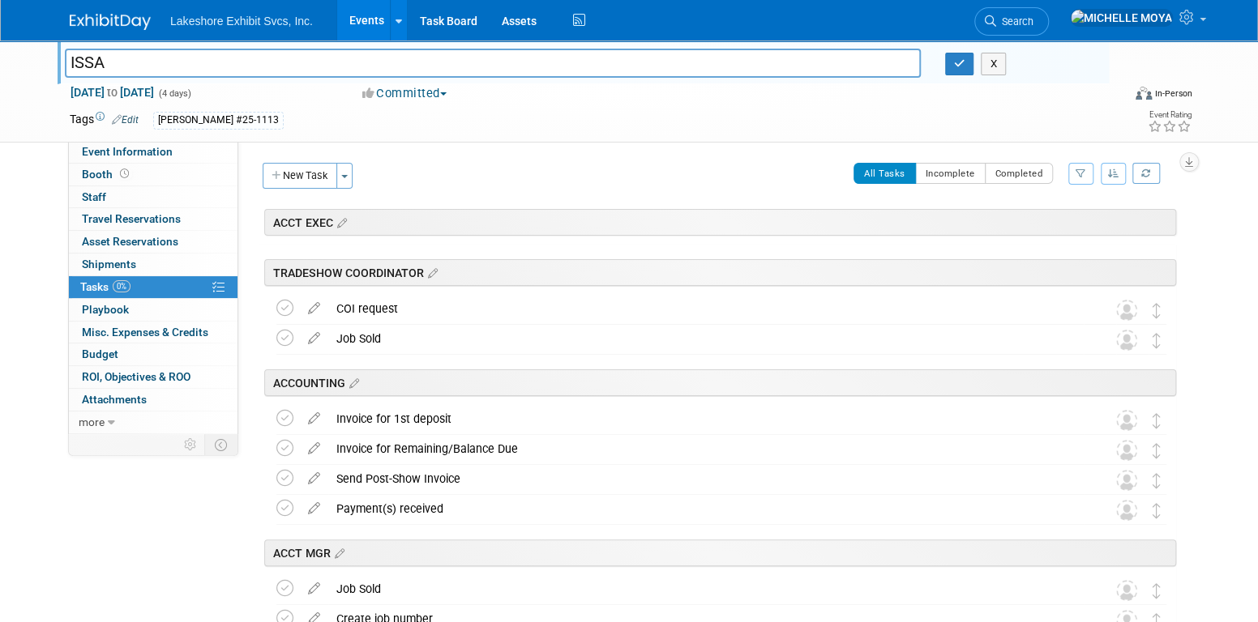
click at [1078, 164] on button "button" at bounding box center [1080, 174] width 25 height 22
click at [1048, 223] on select "-- Select Assignee -- All unassigned tasks Assigned to me Amanda Koss Dave Desa…" at bounding box center [1013, 225] width 134 height 23
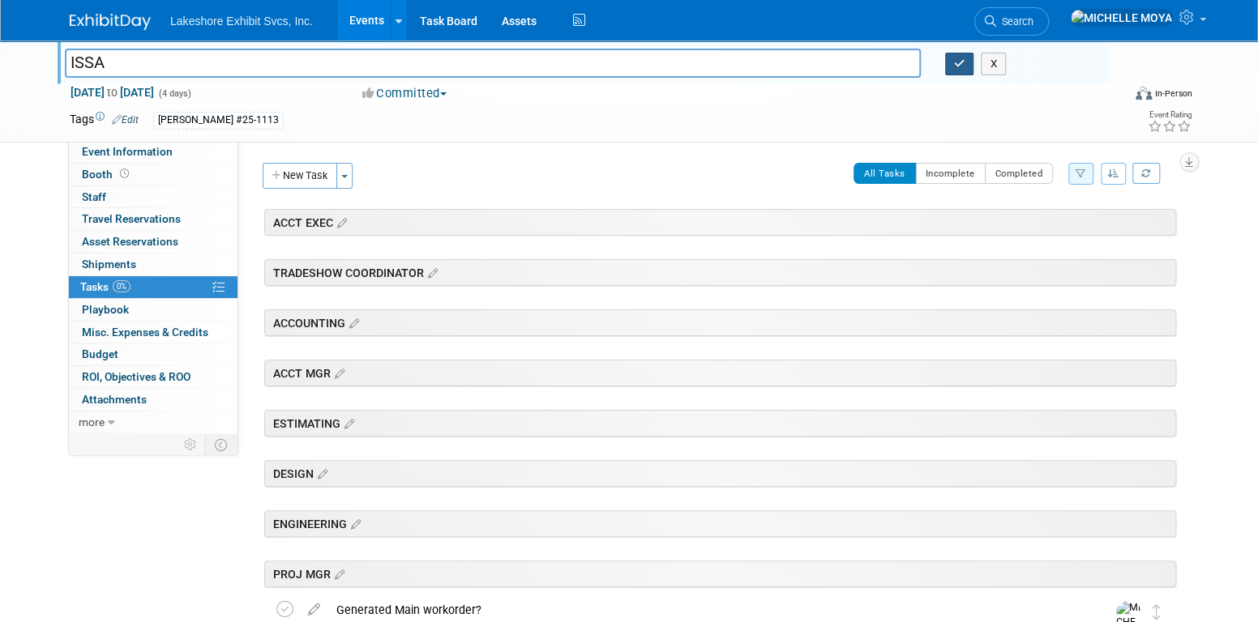
click at [959, 64] on icon "button" at bounding box center [959, 63] width 11 height 11
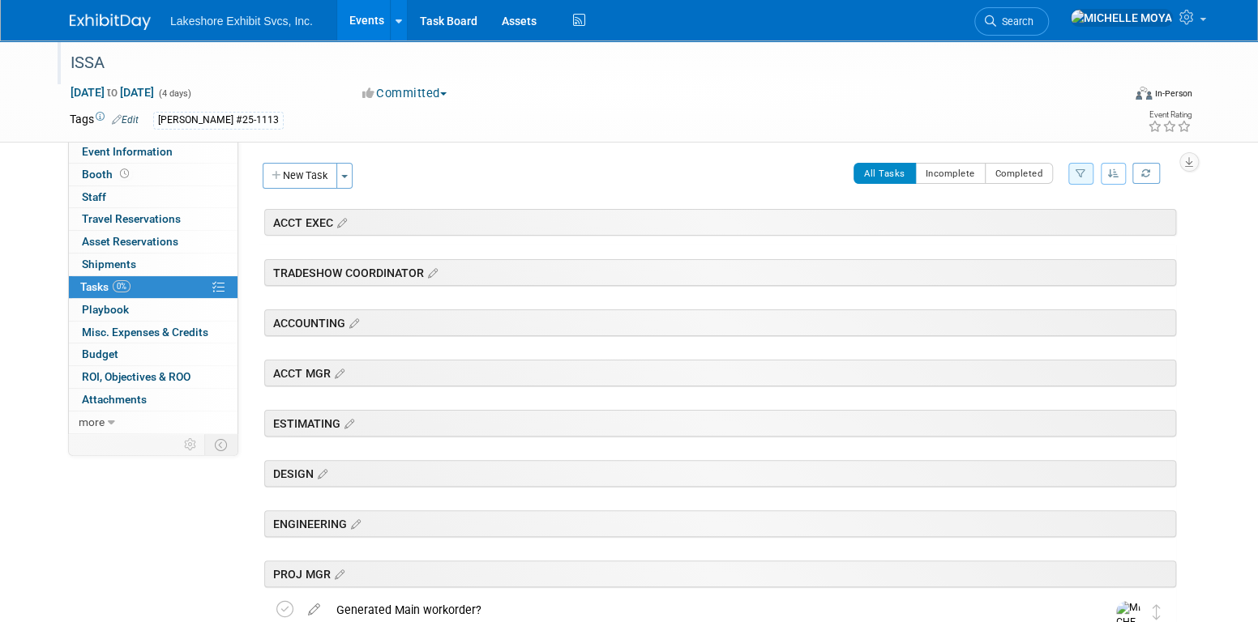
click at [363, 28] on link "Events" at bounding box center [366, 20] width 59 height 41
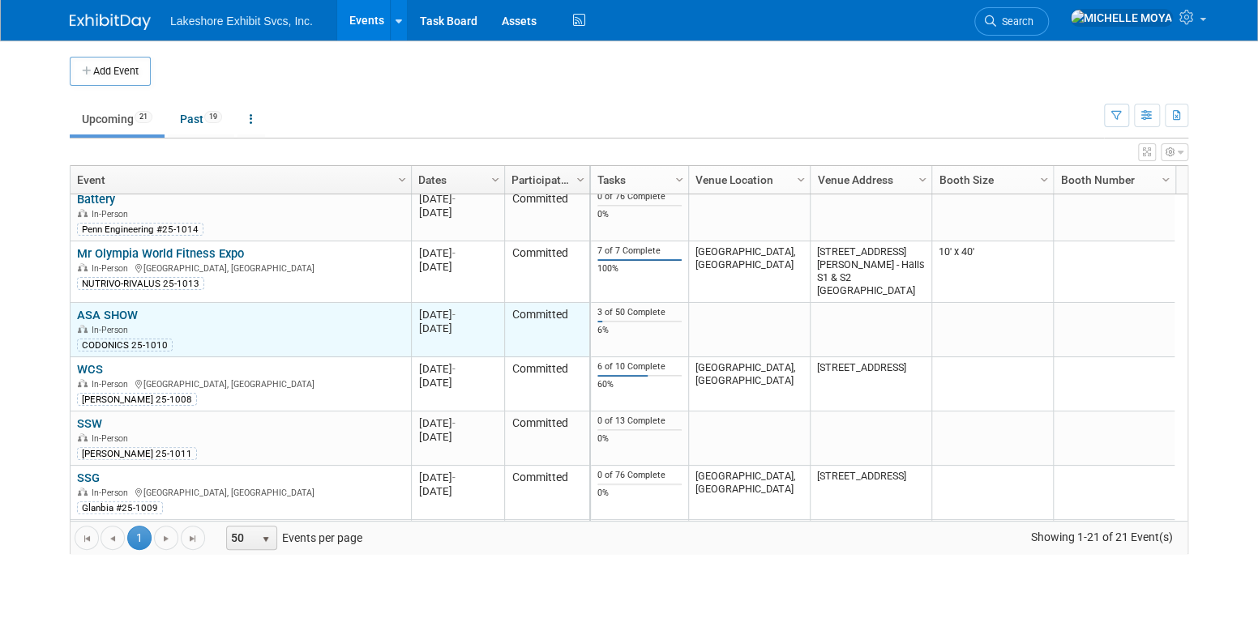
scroll to position [485, 0]
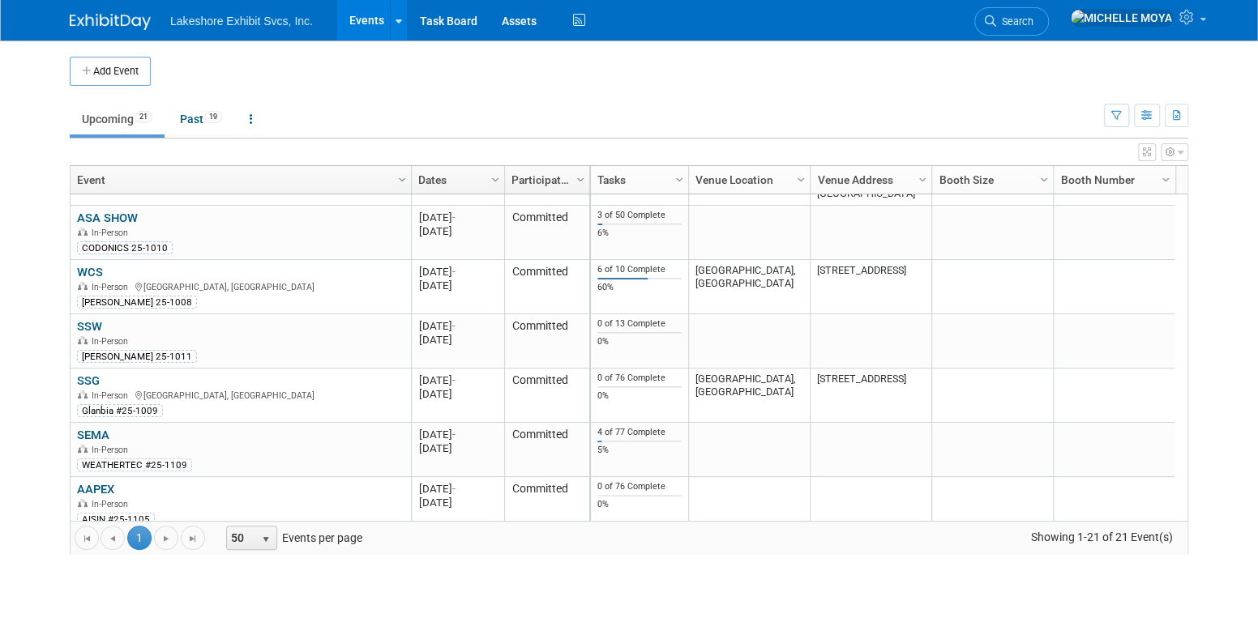
click at [97, 431] on link "SEMA" at bounding box center [93, 435] width 32 height 15
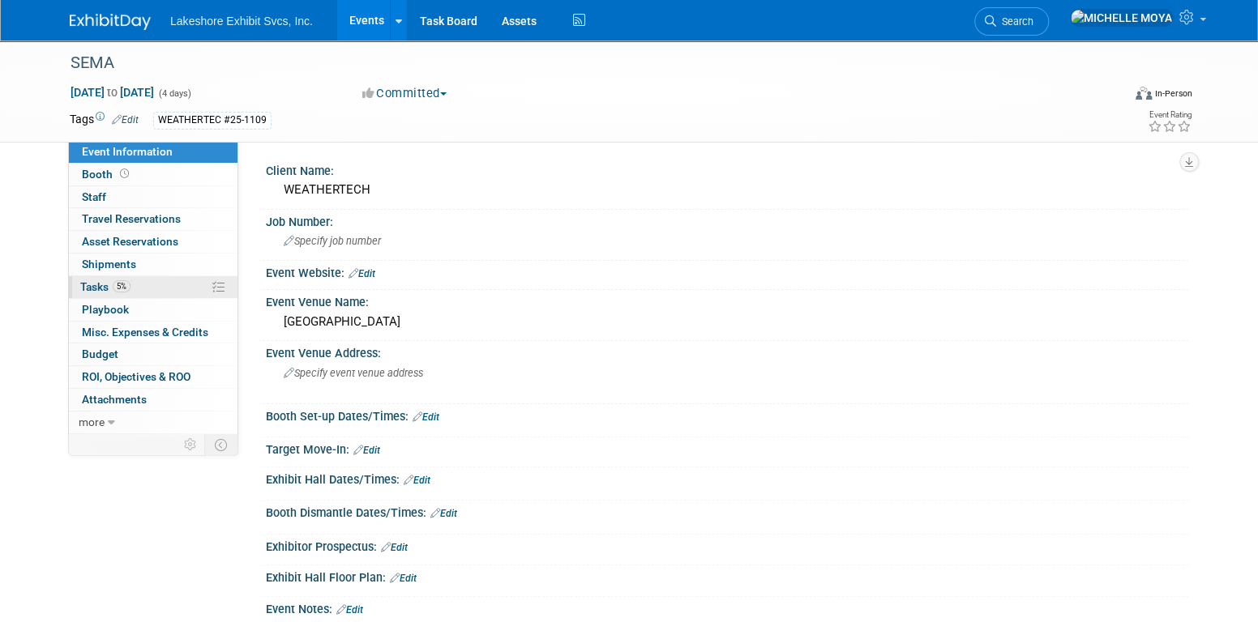
click at [136, 285] on link "5% Tasks 5%" at bounding box center [153, 287] width 169 height 22
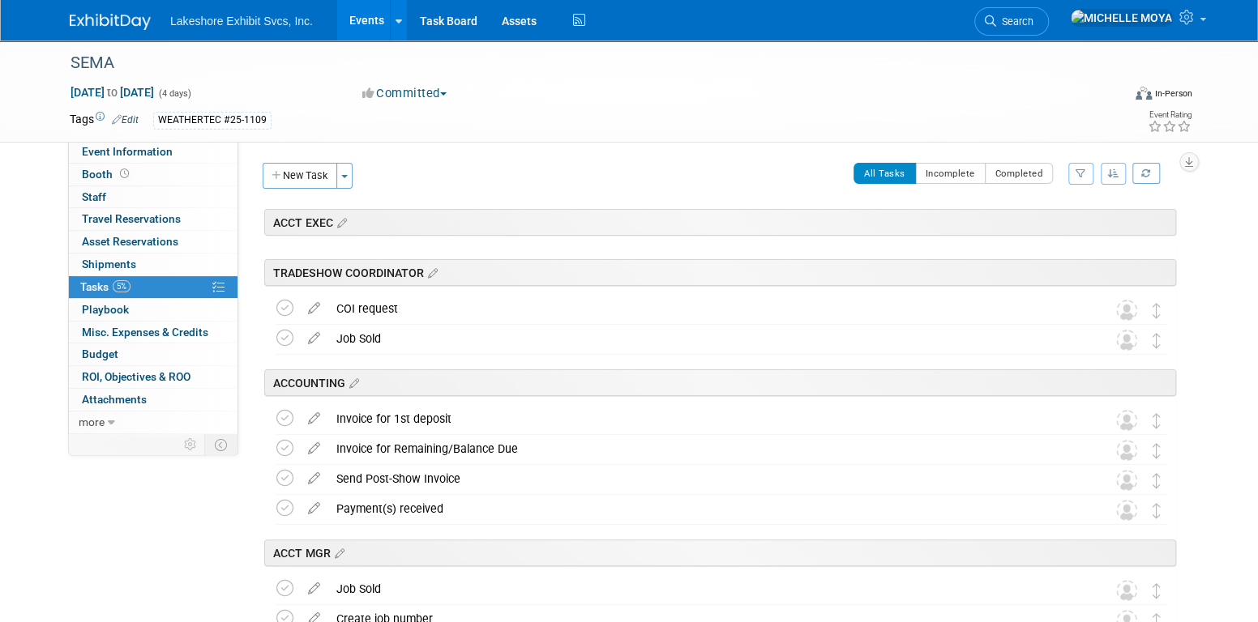
click at [1074, 168] on button "button" at bounding box center [1080, 174] width 25 height 22
click at [1036, 224] on select "-- Select Assignee -- All unassigned tasks Assigned to me [PERSON_NAME] [PERSON…" at bounding box center [1013, 225] width 134 height 23
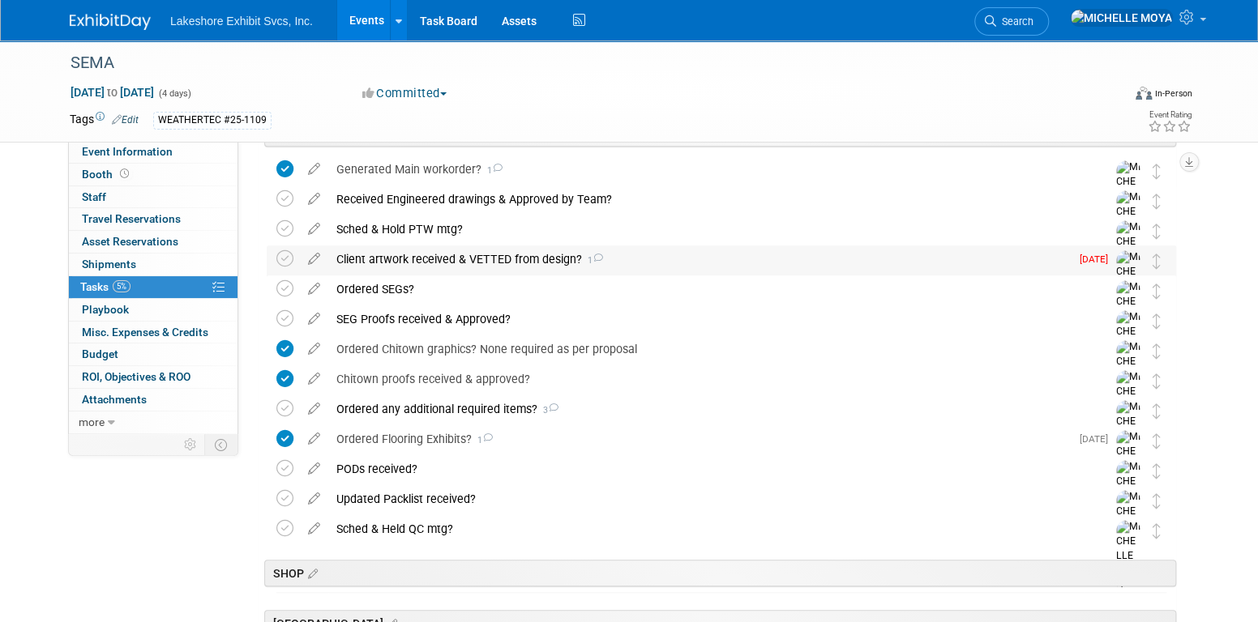
scroll to position [405, 0]
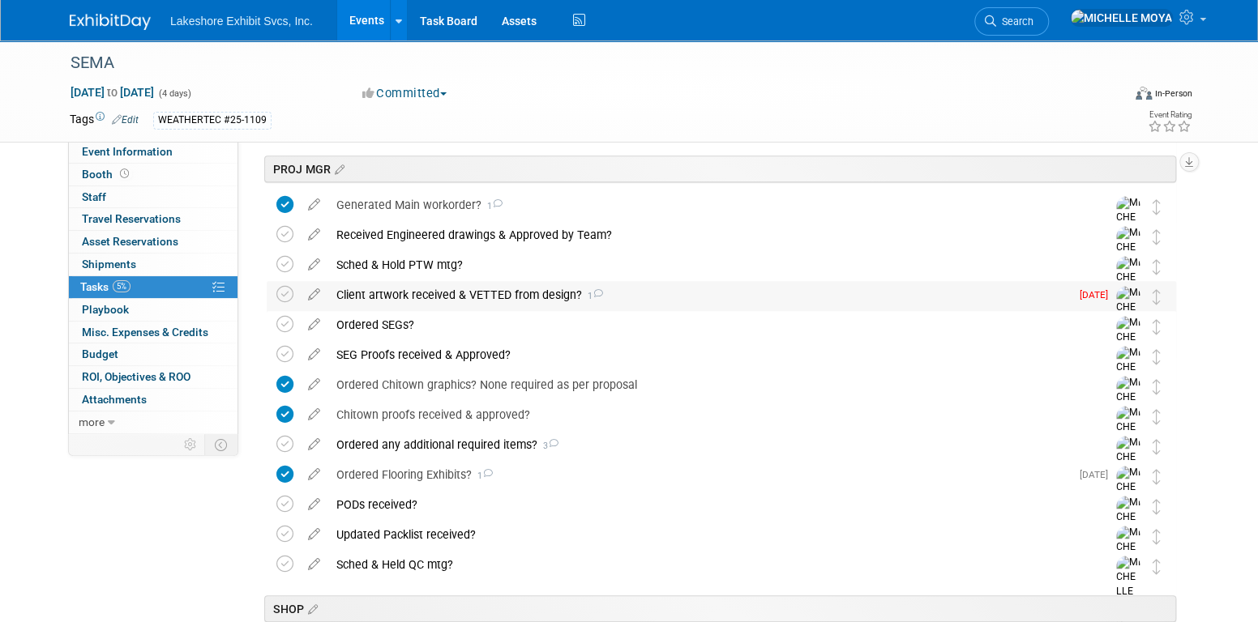
click at [434, 296] on div "Client artwork received & VETTED from design? 1" at bounding box center [698, 295] width 741 height 28
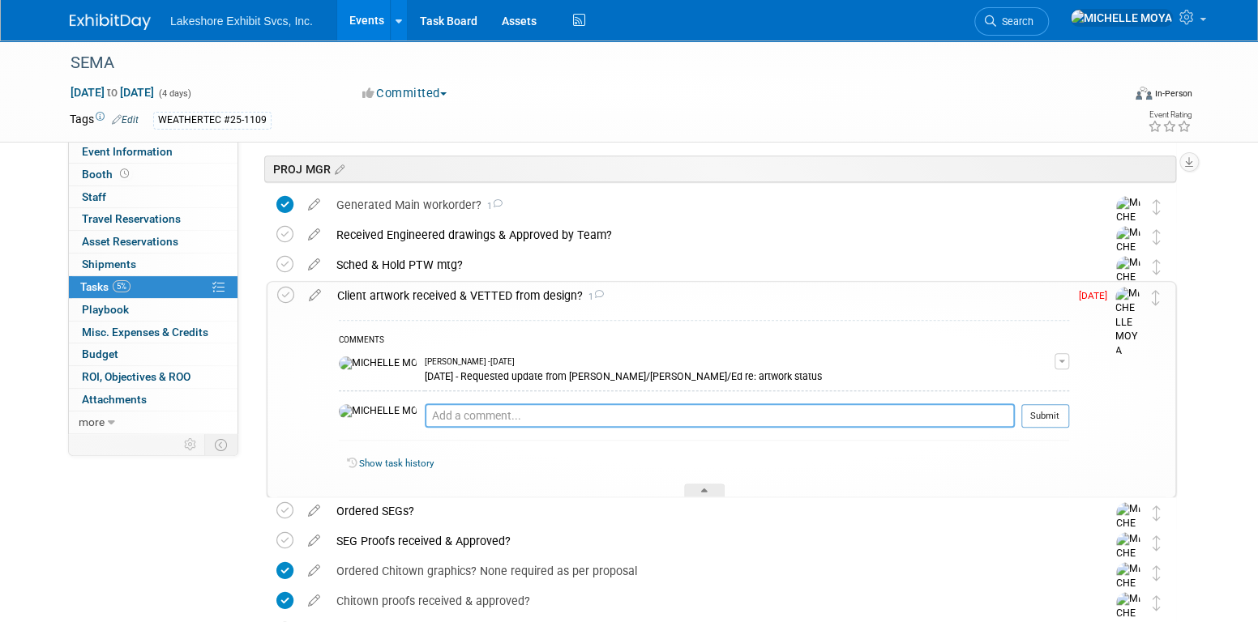
click at [468, 412] on textarea at bounding box center [720, 416] width 590 height 24
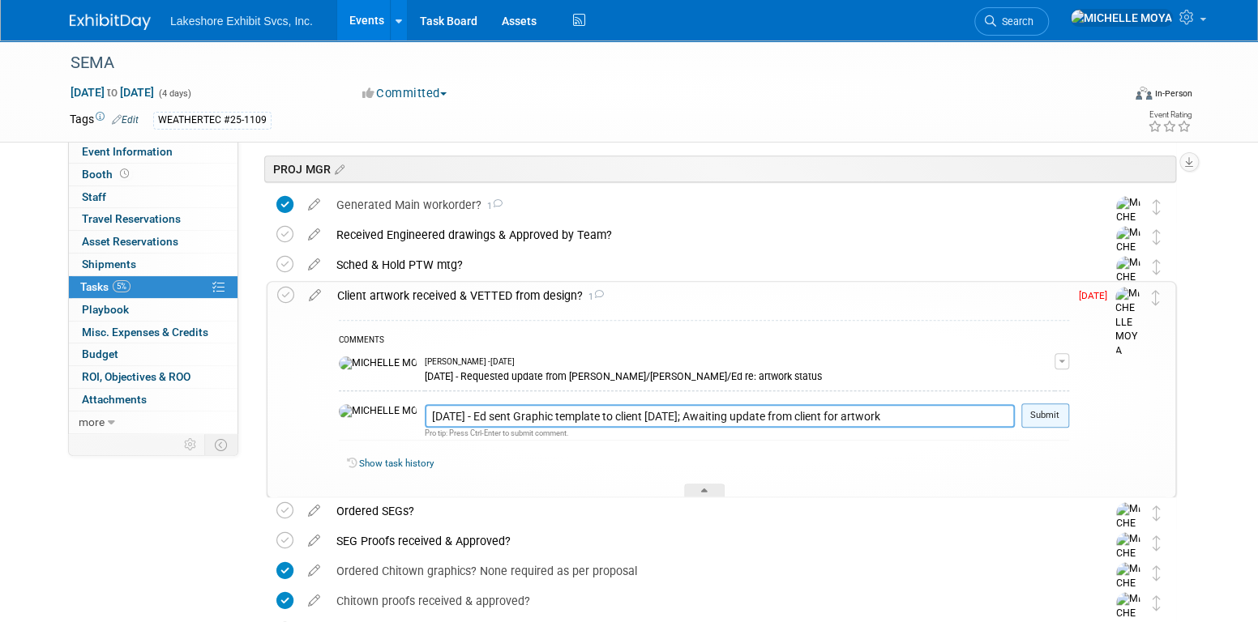
type textarea "8.13.25 - Ed sent Graphic template to client 8.12.25; Awaiting update from clie…"
click at [1049, 412] on button "Submit" at bounding box center [1045, 416] width 48 height 24
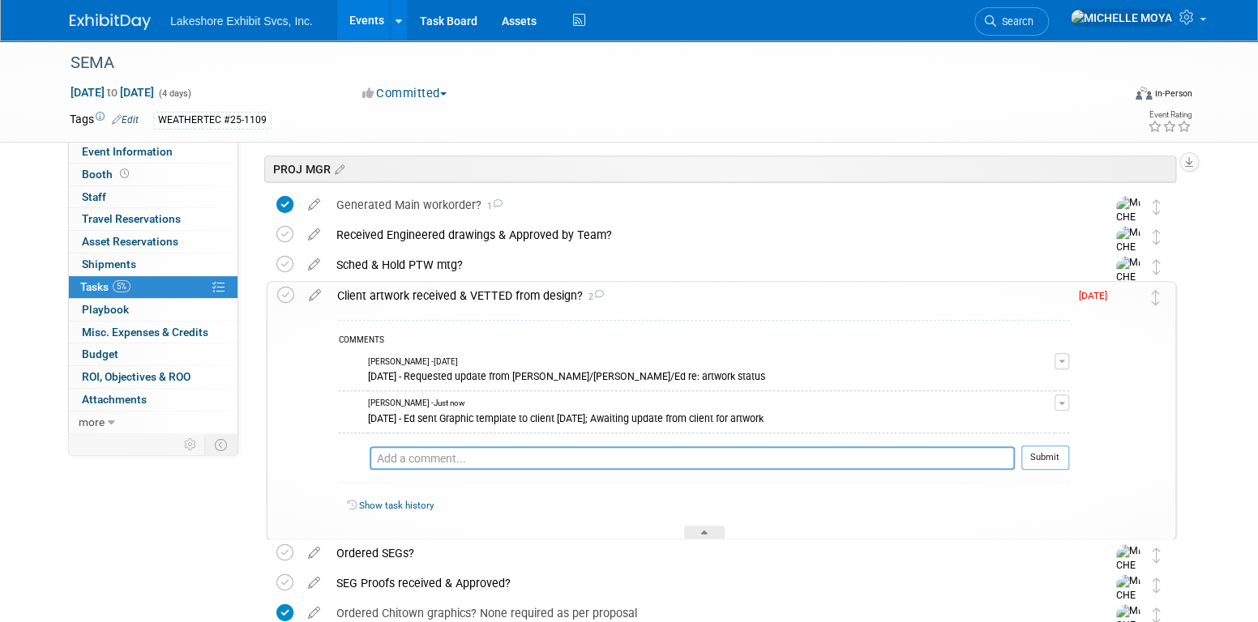
click at [531, 290] on div "Client artwork received & VETTED from design? 2" at bounding box center [699, 296] width 740 height 28
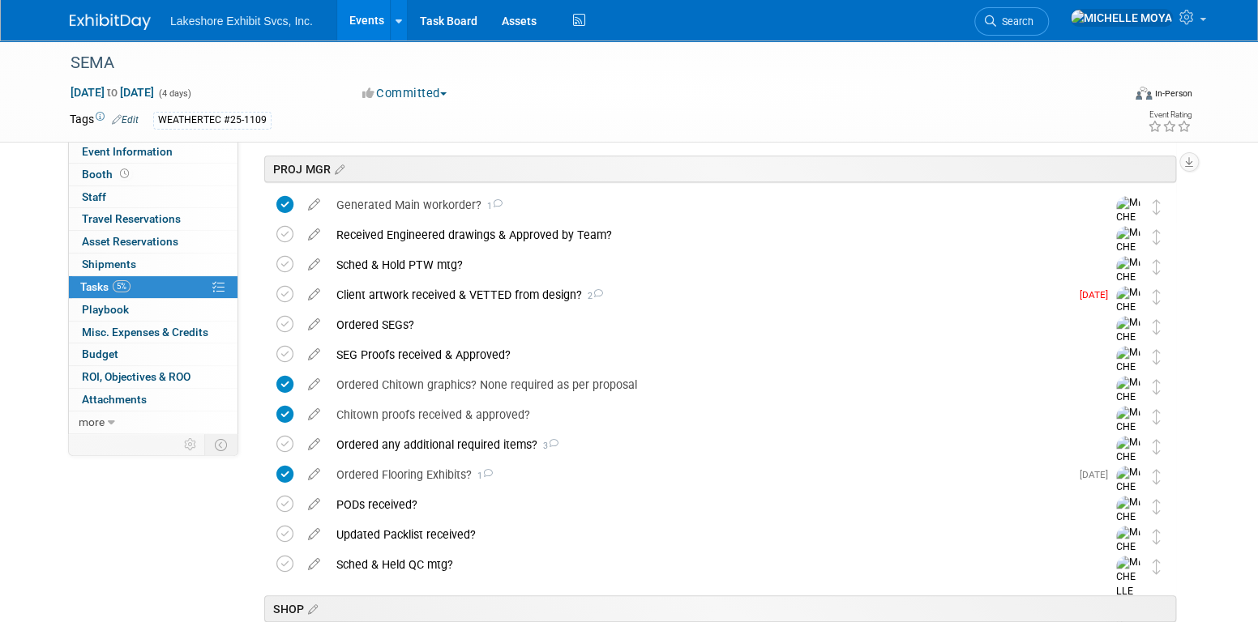
click at [372, 21] on link "Events" at bounding box center [366, 20] width 59 height 41
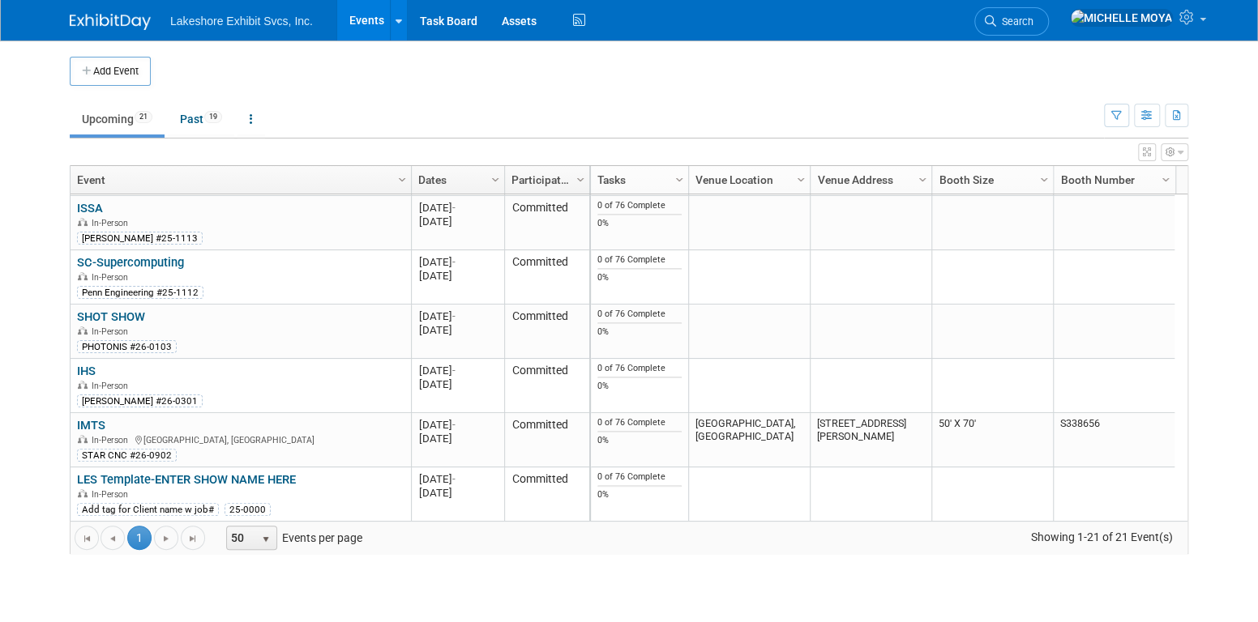
drag, startPoint x: 611, startPoint y: 555, endPoint x: 1036, endPoint y: 345, distance: 473.6
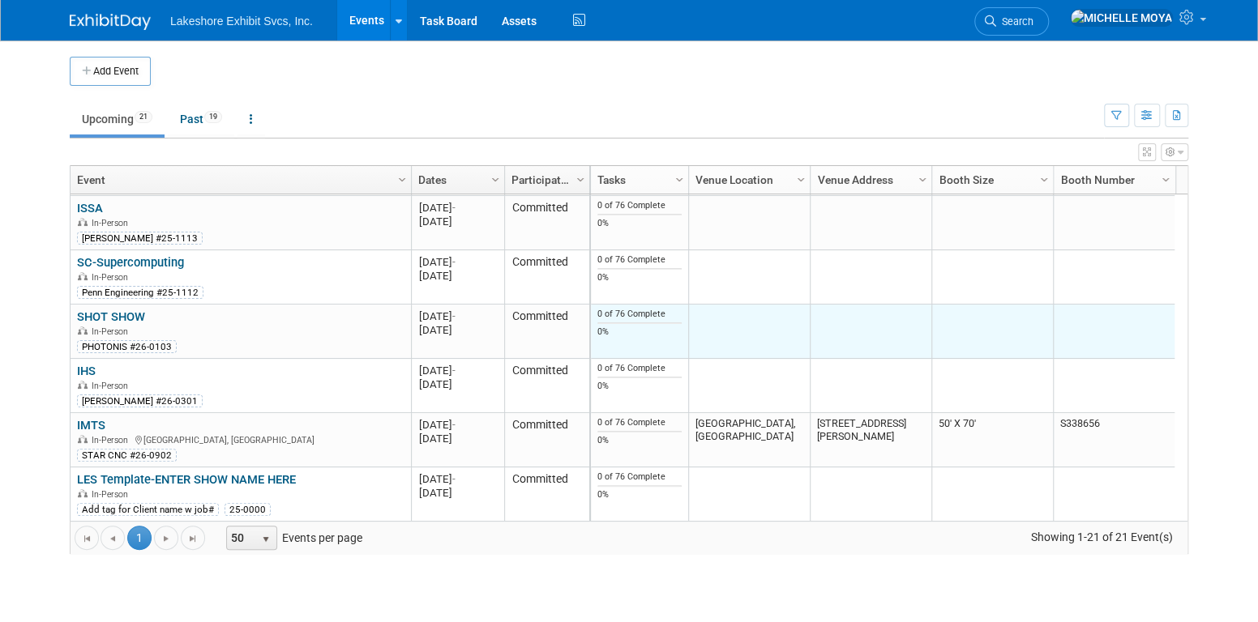
click at [615, 555] on div "Add Event New Event Duplicate Event Warning There is another event in your work…" at bounding box center [629, 314] width 1143 height 546
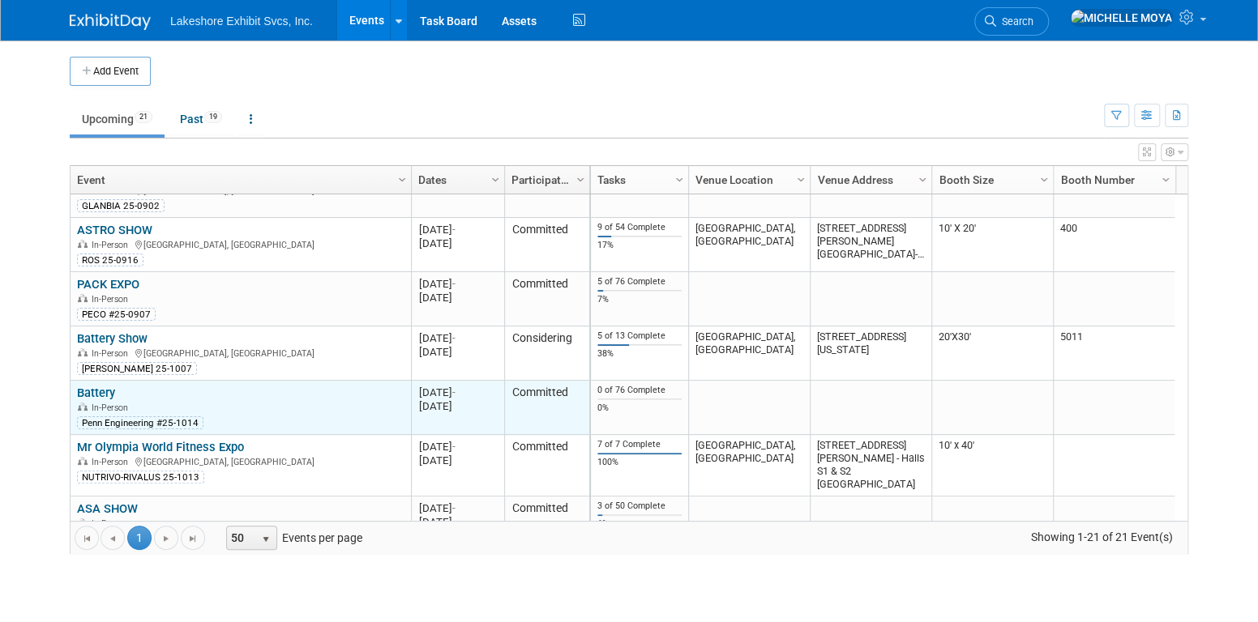
scroll to position [291, 0]
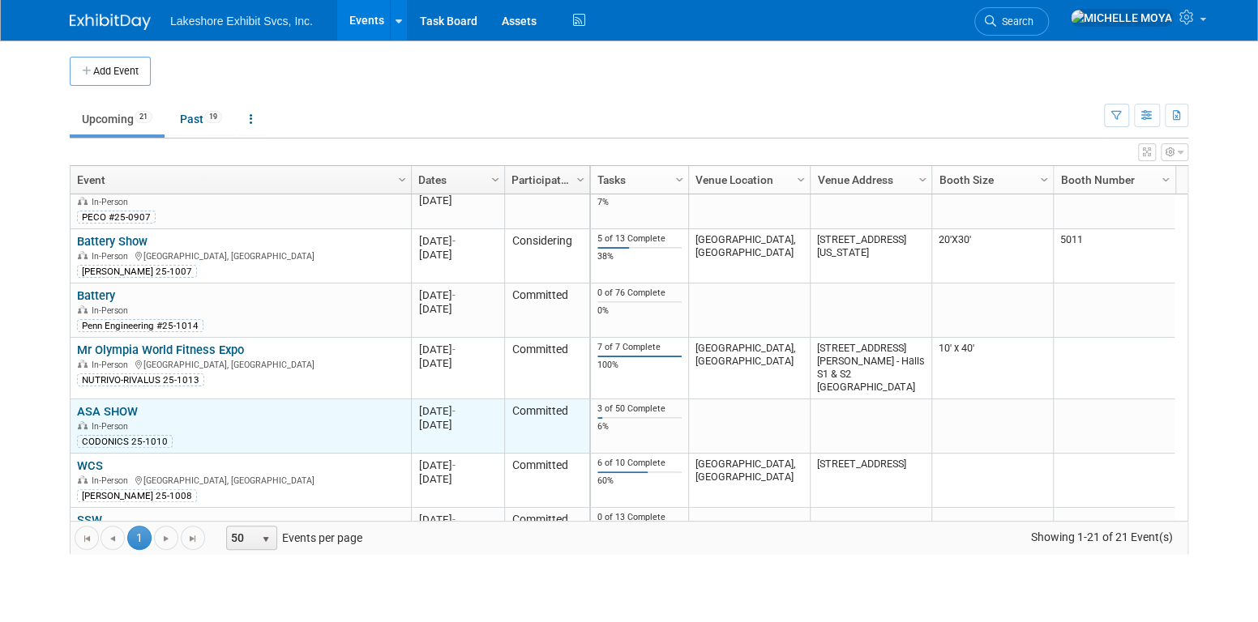
click at [114, 404] on link "ASA SHOW" at bounding box center [107, 411] width 61 height 15
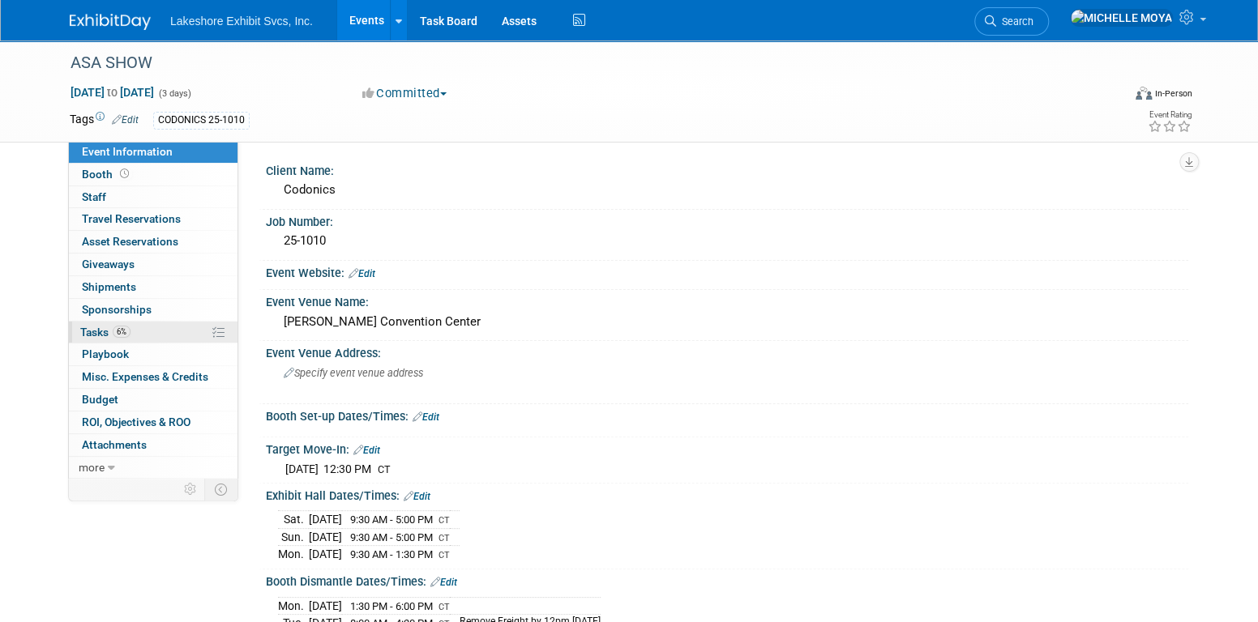
click at [110, 328] on span "Tasks 6%" at bounding box center [105, 332] width 50 height 13
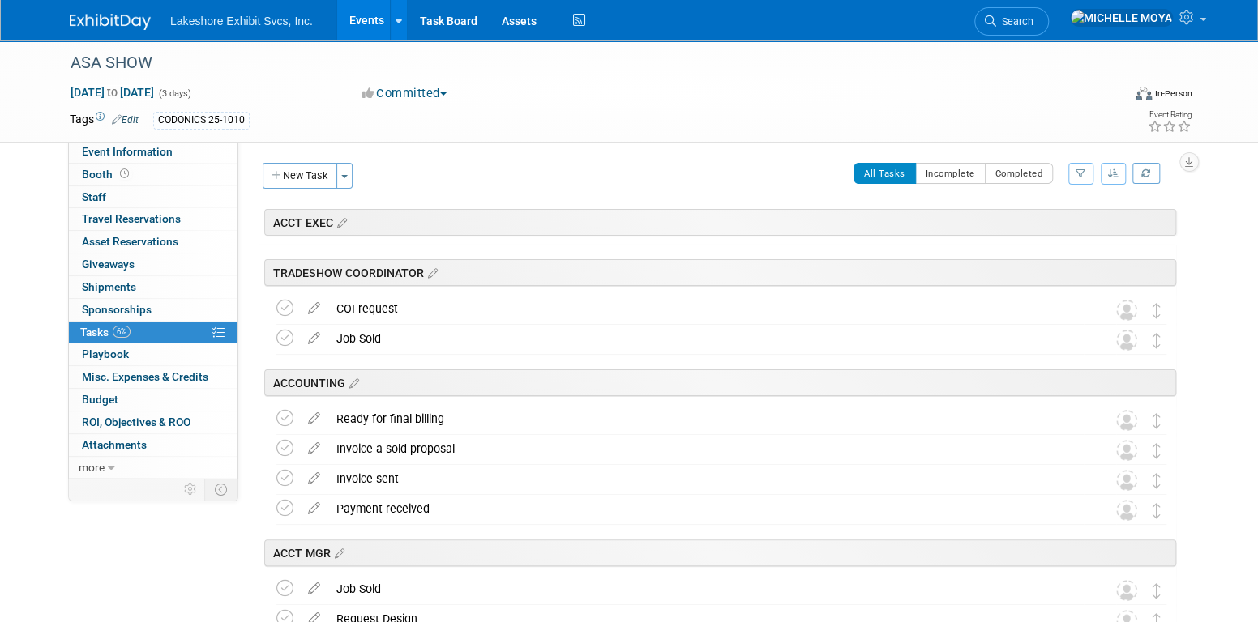
click at [1071, 176] on button "button" at bounding box center [1080, 174] width 25 height 22
click at [1030, 229] on select "-- Select Assignee -- All unassigned tasks Assigned to me [PERSON_NAME] [PERSON…" at bounding box center [1013, 225] width 134 height 23
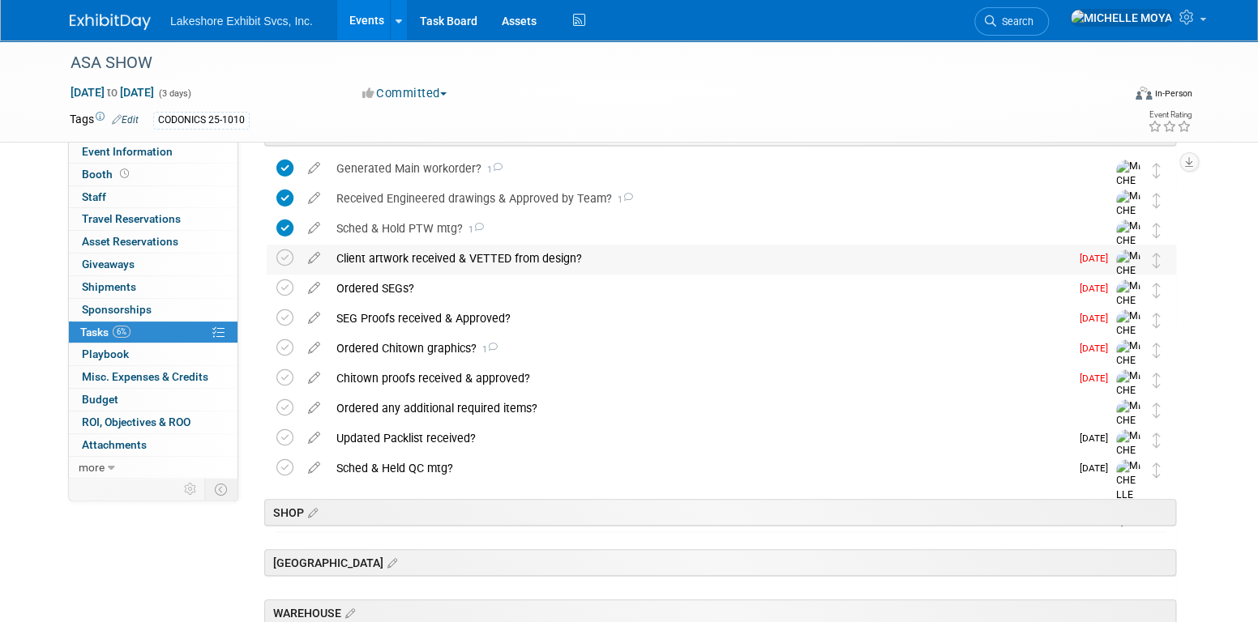
scroll to position [405, 0]
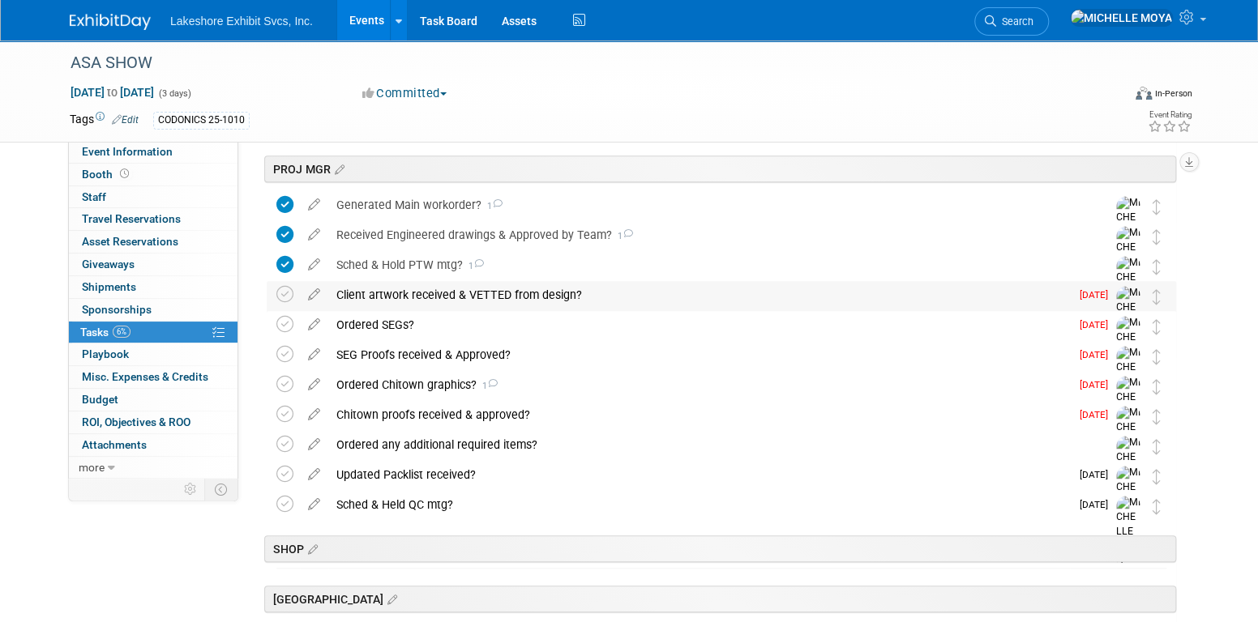
click at [446, 298] on div "Client artwork received & VETTED from design?" at bounding box center [698, 295] width 741 height 28
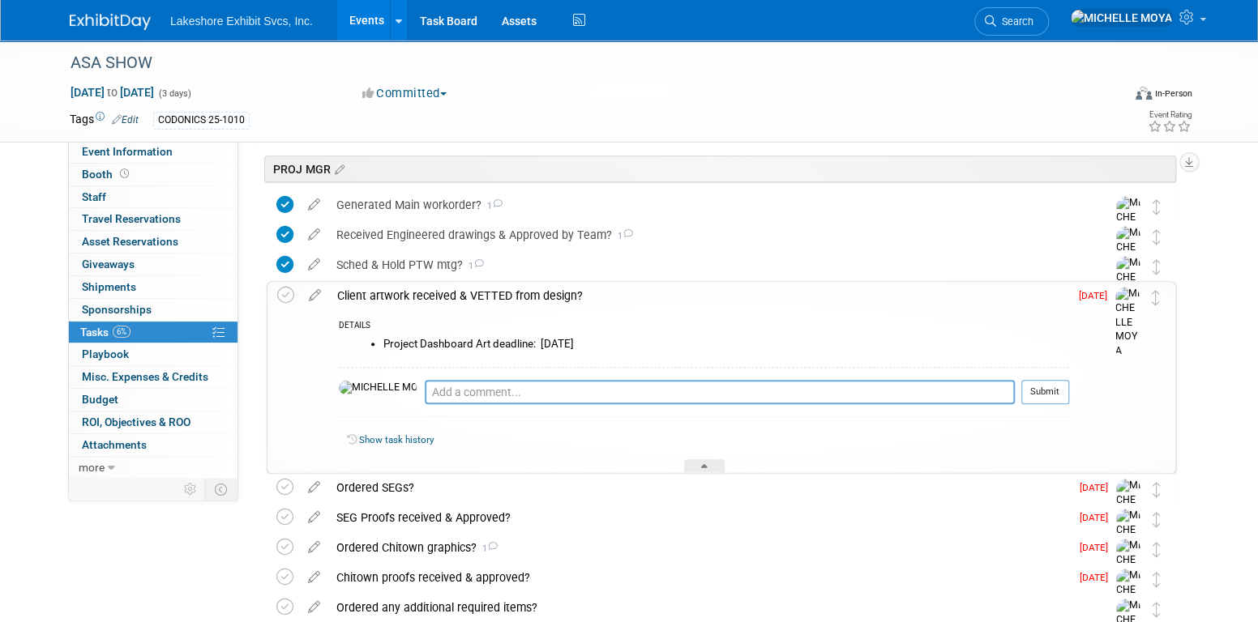
click at [445, 299] on div "Client artwork received & VETTED from design?" at bounding box center [699, 296] width 740 height 28
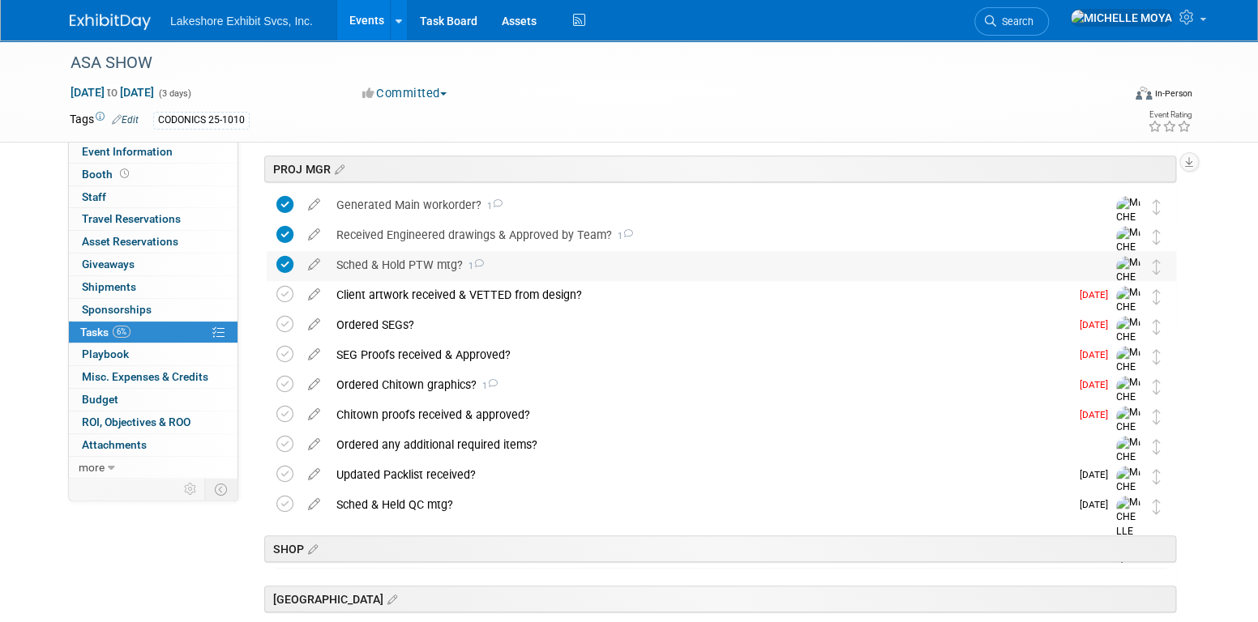
click at [422, 269] on div "Sched & Hold PTW mtg? 1" at bounding box center [705, 265] width 755 height 28
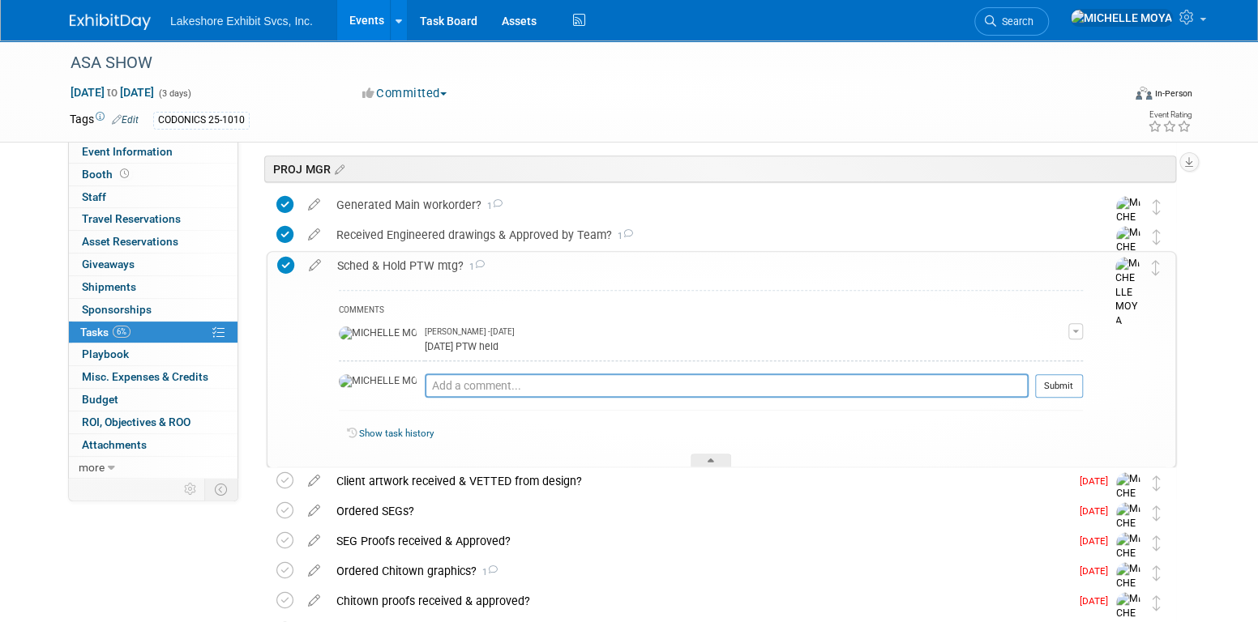
click at [422, 269] on div "Sched & Hold PTW mtg? 1" at bounding box center [706, 266] width 754 height 28
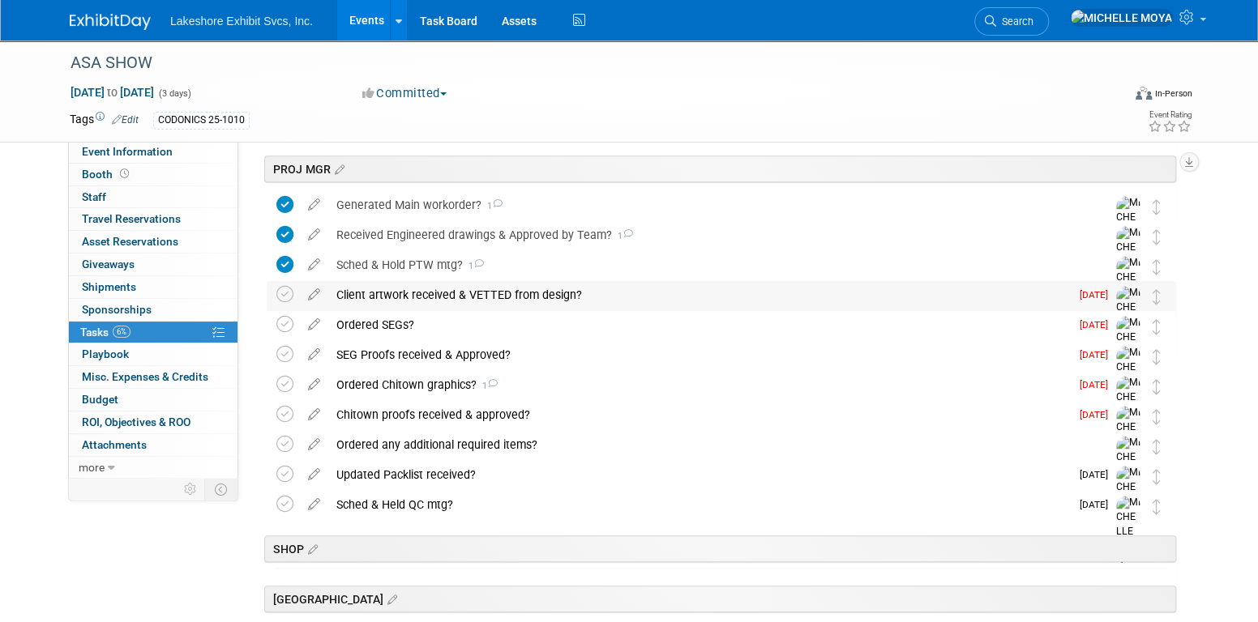
click at [433, 293] on div "Client artwork received & VETTED from design?" at bounding box center [698, 295] width 741 height 28
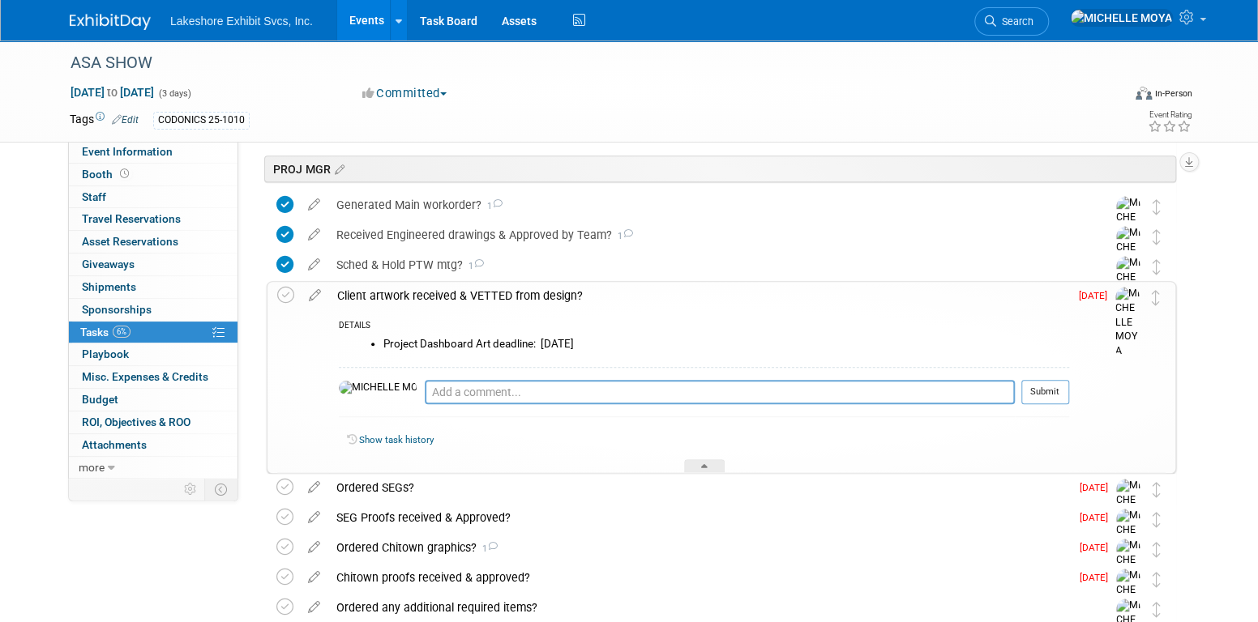
click at [433, 293] on div "Client artwork received & VETTED from design?" at bounding box center [699, 296] width 740 height 28
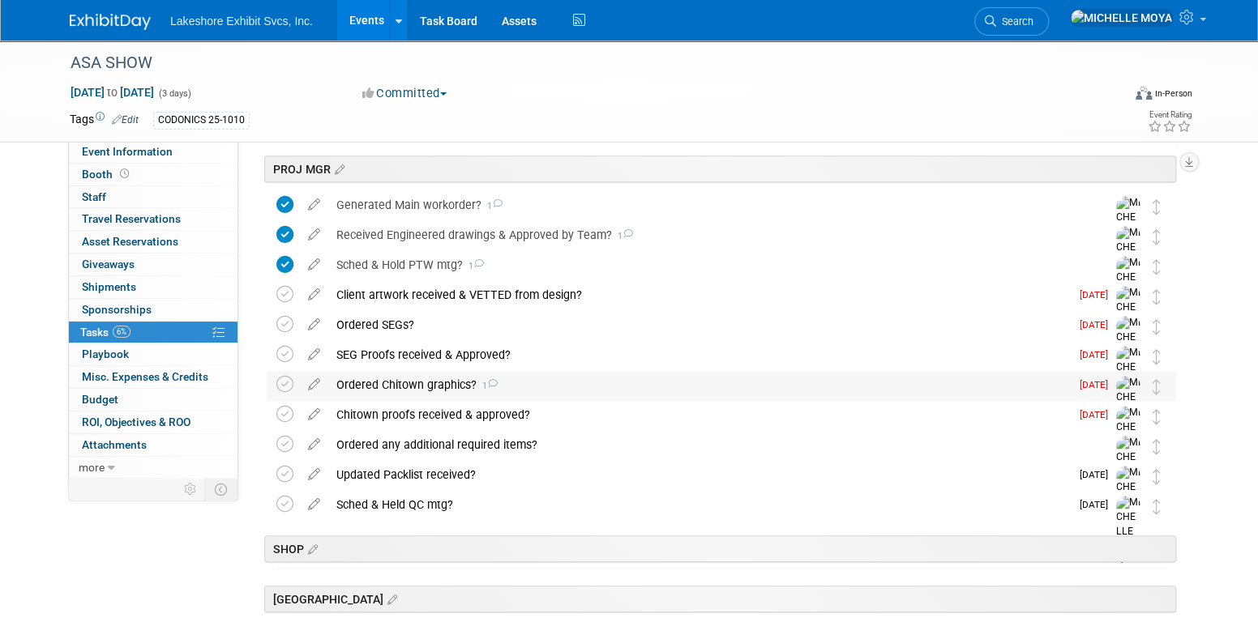
click at [450, 382] on div "Ordered Chitown graphics? 1" at bounding box center [698, 385] width 741 height 28
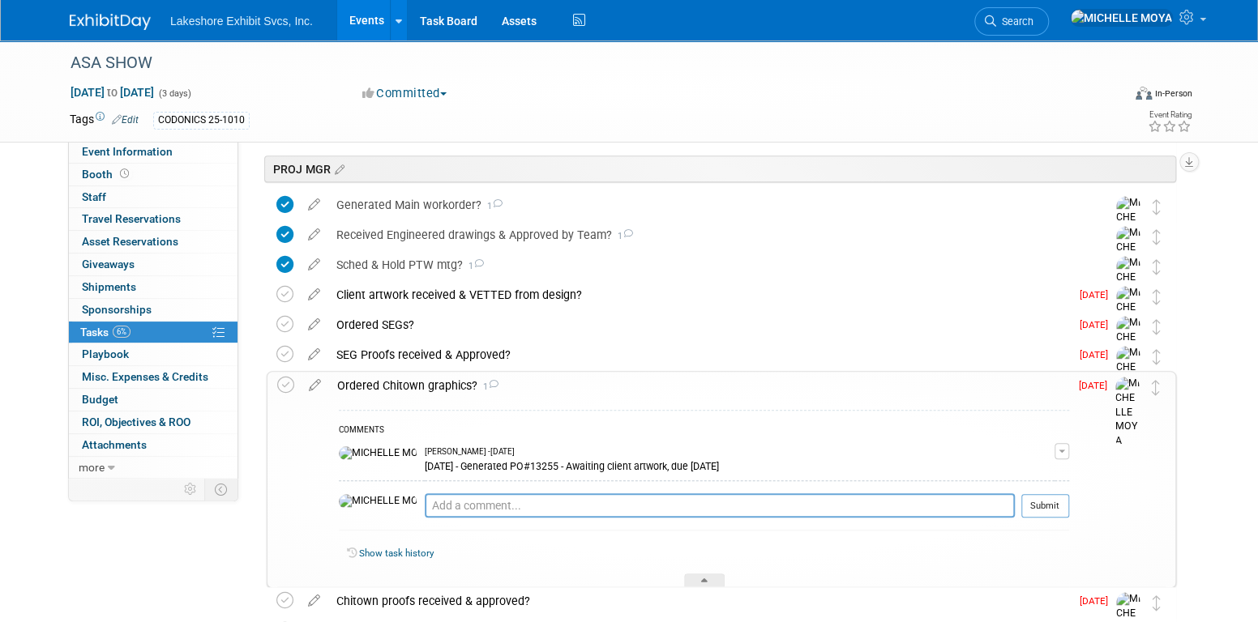
click at [450, 382] on div "Ordered Chitown graphics? 1" at bounding box center [699, 386] width 740 height 28
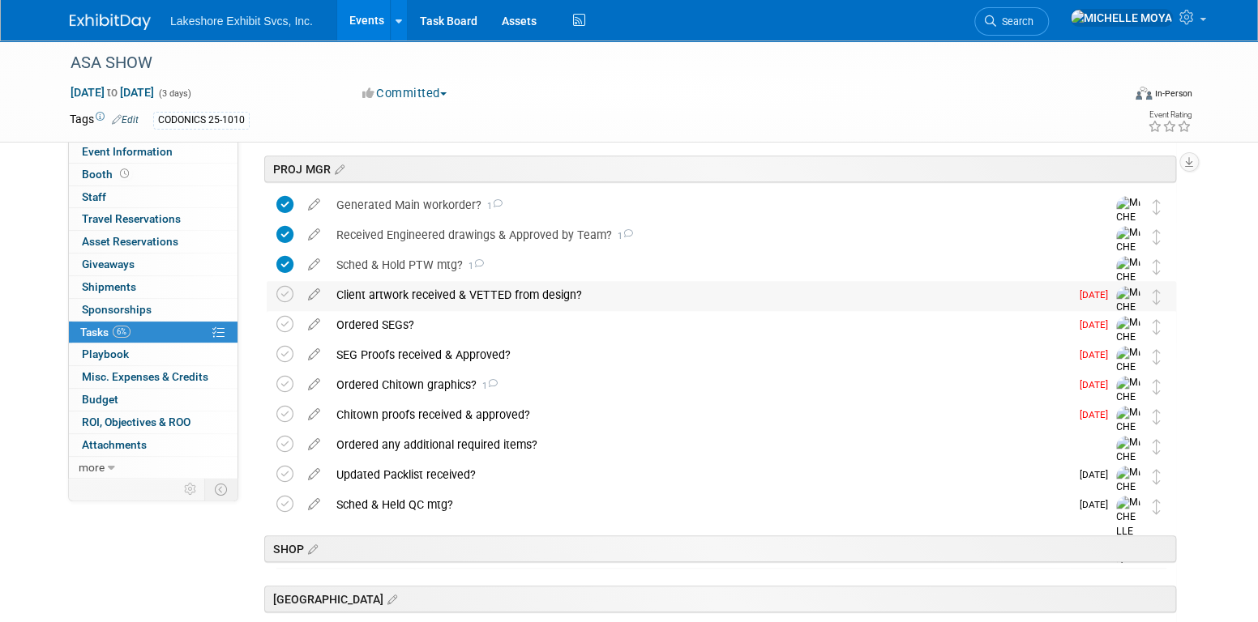
click at [431, 294] on div "Client artwork received & VETTED from design?" at bounding box center [698, 295] width 741 height 28
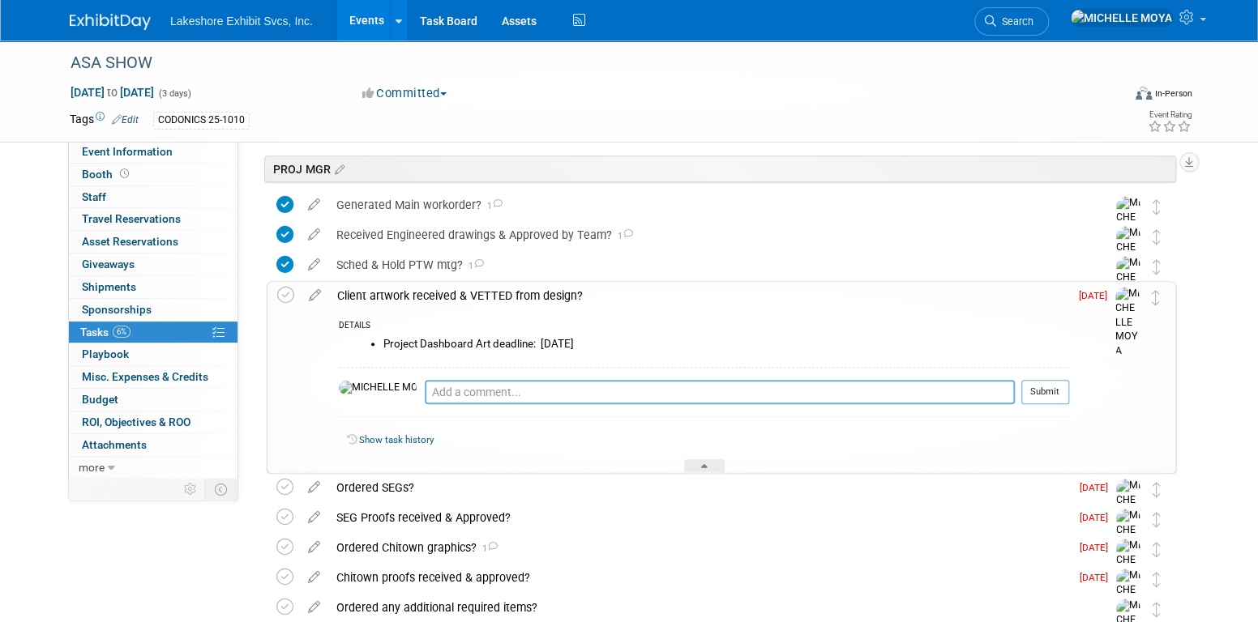
click at [446, 395] on textarea at bounding box center [720, 392] width 590 height 24
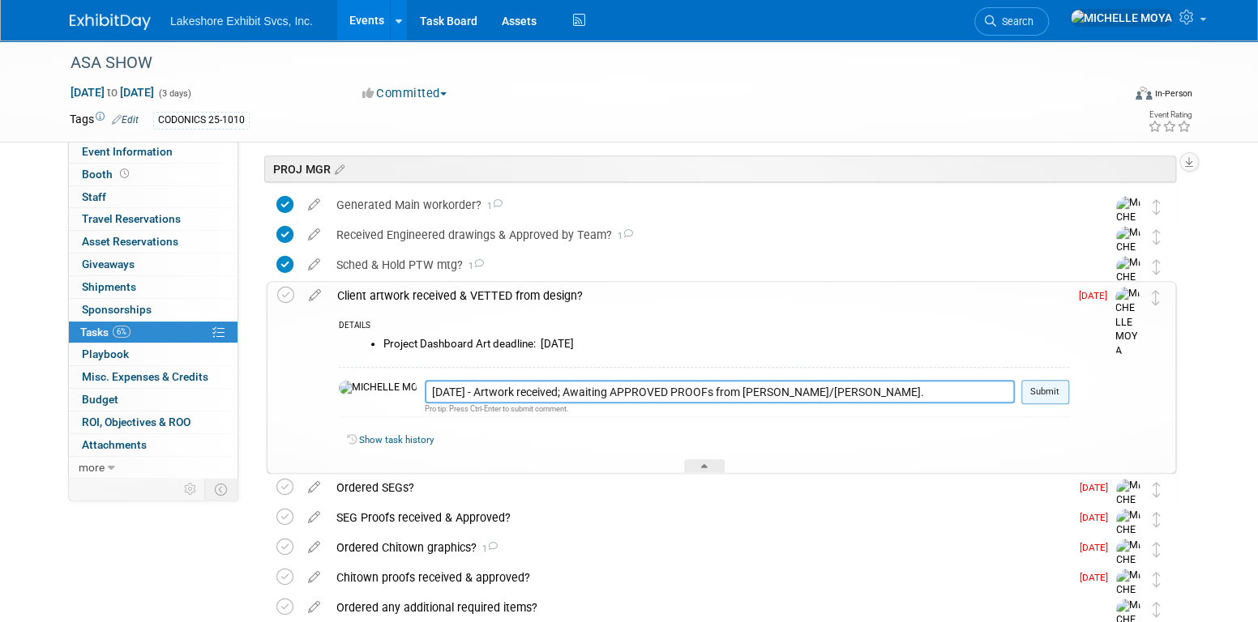
type textarea "[DATE] - Artwork received; Awaiting APPROVED PROOFs from [PERSON_NAME]/[PERSON_…"
click at [1054, 385] on button "Submit" at bounding box center [1045, 392] width 48 height 24
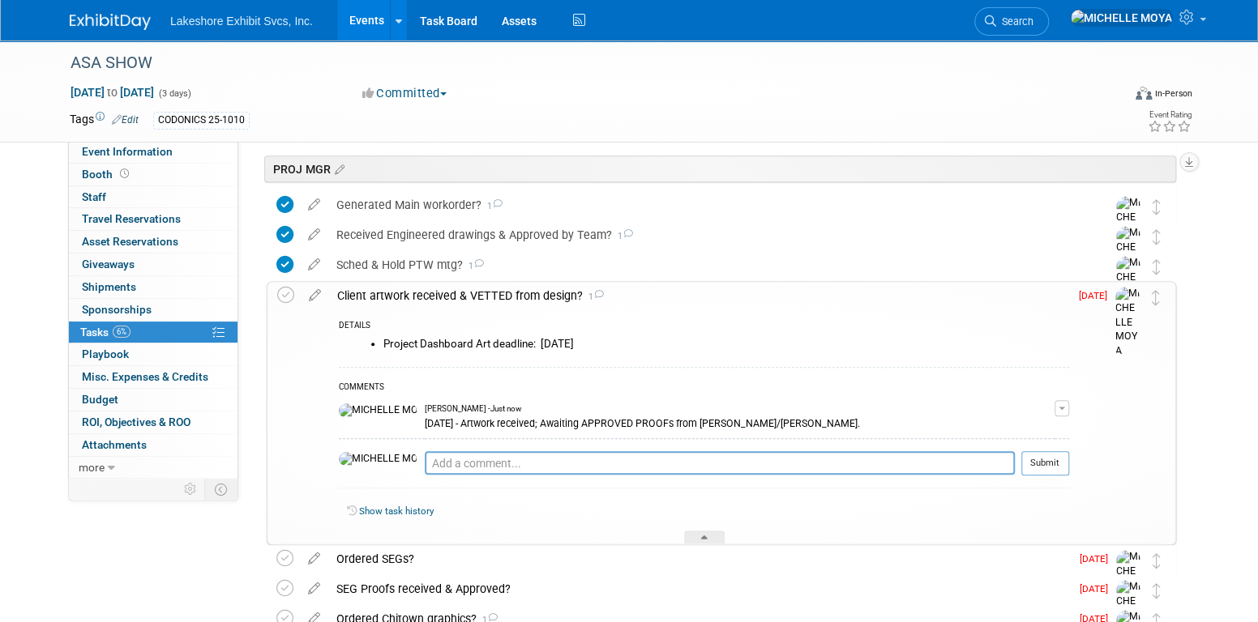
click at [506, 294] on div "Client artwork received & VETTED from design? 1" at bounding box center [699, 296] width 740 height 28
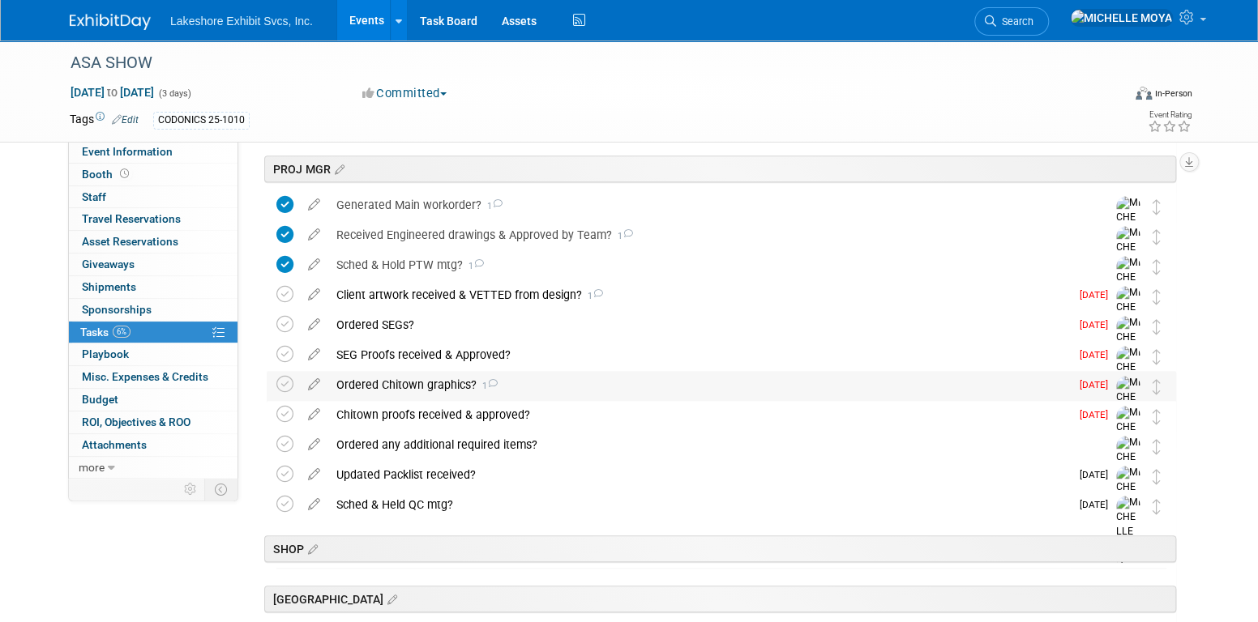
click at [453, 378] on div "Ordered Chitown graphics? 1" at bounding box center [698, 385] width 741 height 28
